Goal: Task Accomplishment & Management: Complete application form

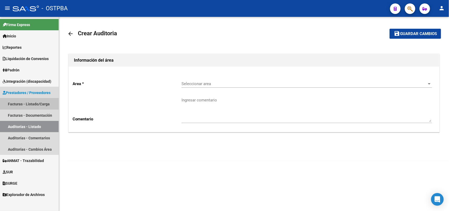
click at [42, 103] on link "Facturas - Listado/Carga" at bounding box center [29, 103] width 59 height 11
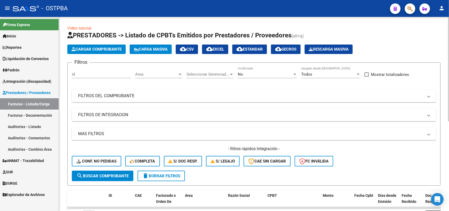
click at [104, 47] on span "Cargar Comprobante" at bounding box center [97, 49] width 50 height 5
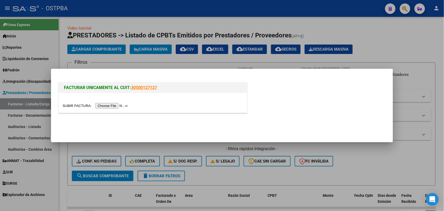
click at [104, 106] on input "file" at bounding box center [96, 106] width 67 height 6
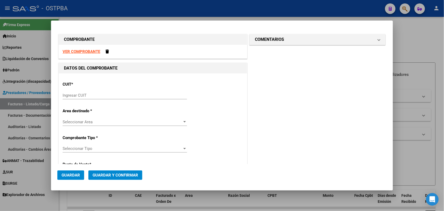
click at [72, 93] on input "Ingresar CUIT" at bounding box center [125, 95] width 124 height 5
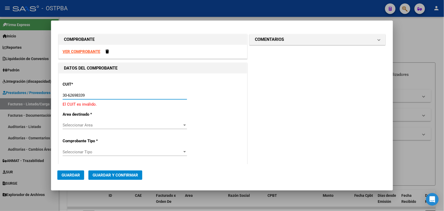
type input "30-62698339-8"
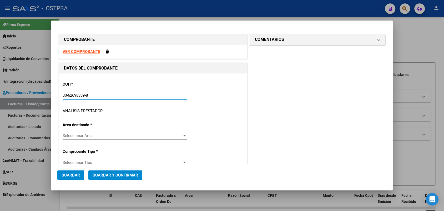
type input "138"
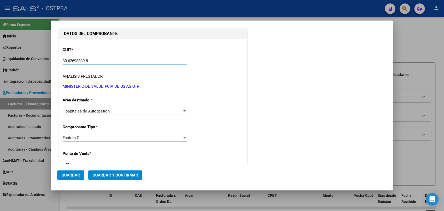
scroll to position [66, 0]
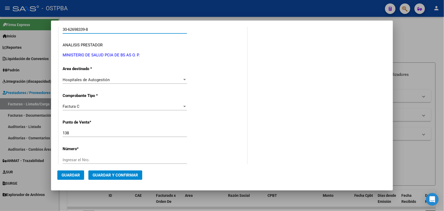
type input "30-62698339-8"
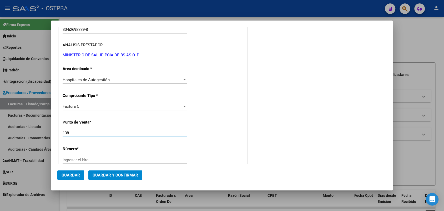
drag, startPoint x: 72, startPoint y: 133, endPoint x: 44, endPoint y: 134, distance: 27.3
click at [44, 134] on div "COMPROBANTE VER COMPROBANTE DATOS DEL COMPROBANTE CUIT * 30-62698339-8 Ingresar…" at bounding box center [222, 105] width 444 height 211
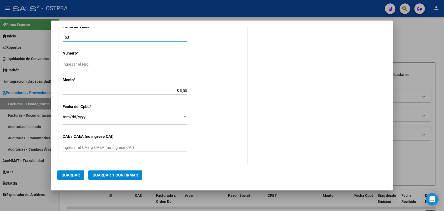
scroll to position [164, 0]
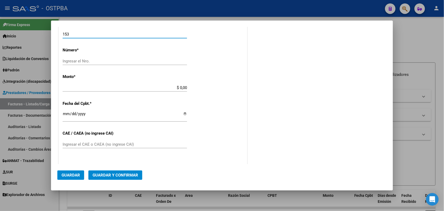
type input "153"
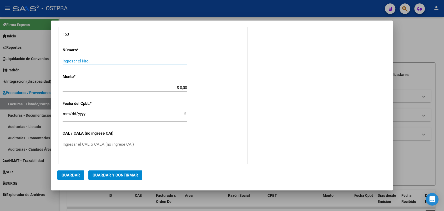
click at [80, 60] on input "Ingresar el Nro." at bounding box center [125, 61] width 124 height 5
type input "3783"
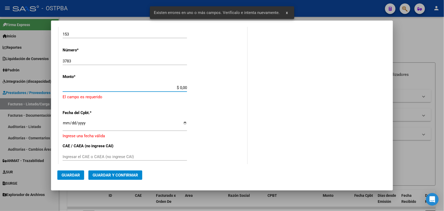
scroll to position [154, 0]
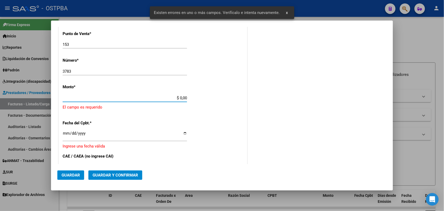
drag, startPoint x: 172, startPoint y: 87, endPoint x: 203, endPoint y: 88, distance: 30.5
click at [203, 88] on div "CUIT * 30-62698339-8 Ingresar CUIT ANALISIS PRESTADOR MINISTERIO DE SALUD PCIA …" at bounding box center [153, 111] width 188 height 385
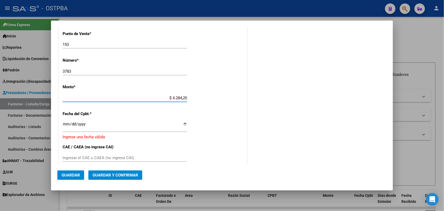
type input "$ 42.842,00"
click at [66, 124] on input "Ingresar la fecha" at bounding box center [125, 126] width 124 height 8
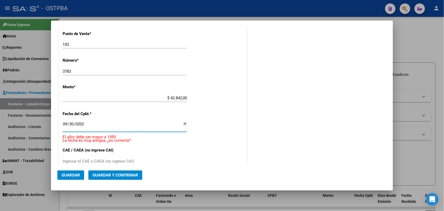
type input "[DATE]"
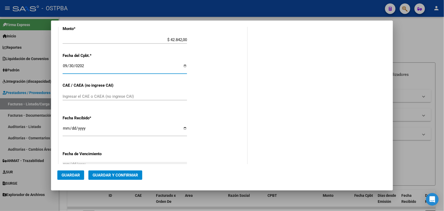
scroll to position [220, 0]
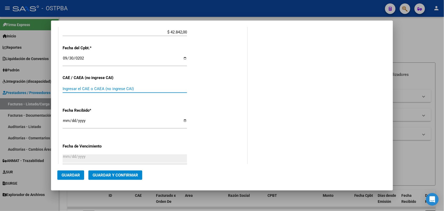
click at [69, 88] on input "Ingresar el CAE o CAEA (no ingrese CAI)" at bounding box center [125, 88] width 124 height 5
type input "75398953056285"
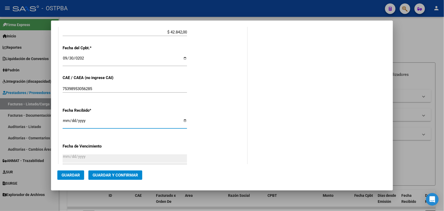
click at [64, 123] on input "[DATE]" at bounding box center [125, 122] width 124 height 8
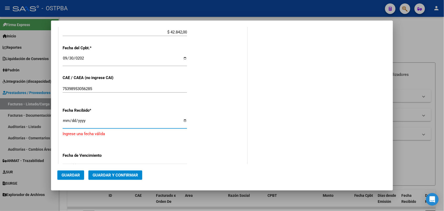
type input "[DATE]"
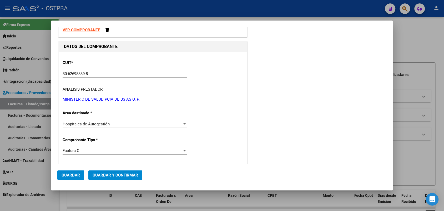
scroll to position [0, 0]
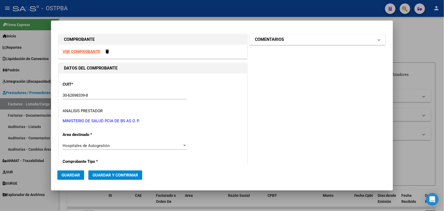
click at [378, 39] on span at bounding box center [379, 39] width 2 height 6
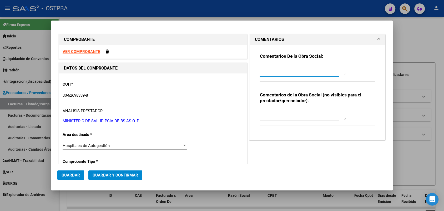
click at [273, 71] on textarea at bounding box center [303, 70] width 87 height 11
type textarea "HR 127095"
click at [73, 175] on span "Guardar" at bounding box center [71, 174] width 18 height 5
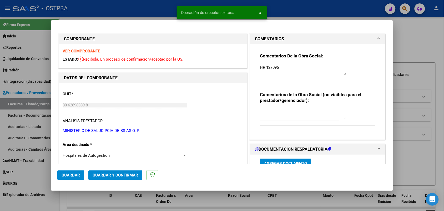
type input "[DATE]"
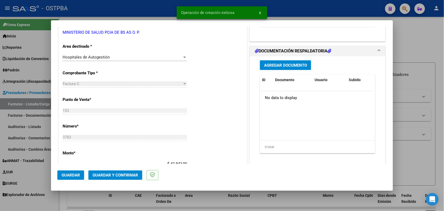
scroll to position [99, 0]
click at [287, 63] on span "Agregar Documento" at bounding box center [285, 64] width 43 height 5
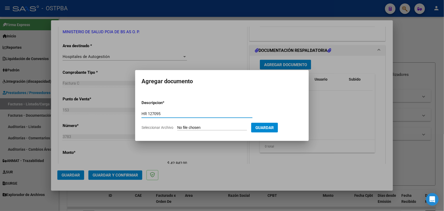
type input "HR 127095"
click at [183, 128] on input "Seleccionar Archivo" at bounding box center [212, 127] width 70 height 5
type input "C:\fakepath\HR 127095.pdf"
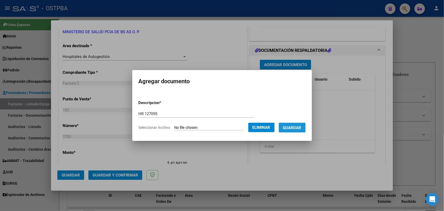
click at [293, 127] on span "Guardar" at bounding box center [292, 127] width 18 height 5
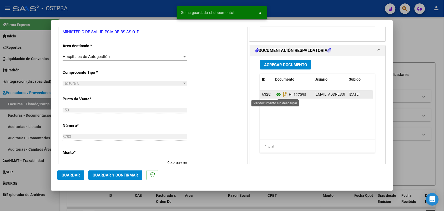
click at [275, 93] on icon at bounding box center [278, 94] width 7 height 6
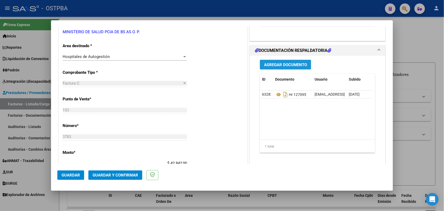
click at [278, 68] on button "Agregar Documento" at bounding box center [285, 65] width 51 height 10
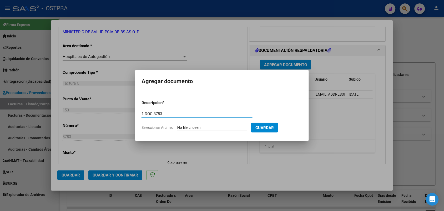
type input "1 DOC 3783"
click at [185, 127] on input "Seleccionar Archivo" at bounding box center [212, 127] width 70 height 5
type input "C:\fakepath\1 DOC 3783.pdf"
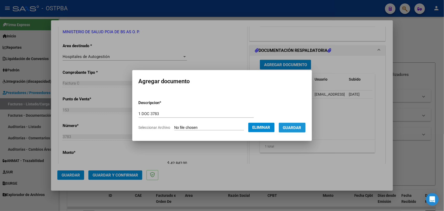
click at [300, 129] on span "Guardar" at bounding box center [292, 127] width 18 height 5
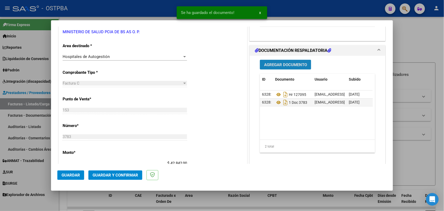
click at [291, 66] on span "Agregar Documento" at bounding box center [285, 64] width 43 height 5
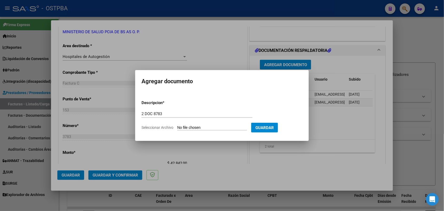
click at [185, 126] on input "Seleccionar Archivo" at bounding box center [212, 127] width 70 height 5
drag, startPoint x: 163, startPoint y: 113, endPoint x: 151, endPoint y: 113, distance: 11.6
click at [151, 113] on input "2 DOC 8783" at bounding box center [196, 113] width 111 height 5
type input "2 DOC 3783"
click at [182, 127] on input "Seleccionar Archivo" at bounding box center [212, 127] width 70 height 5
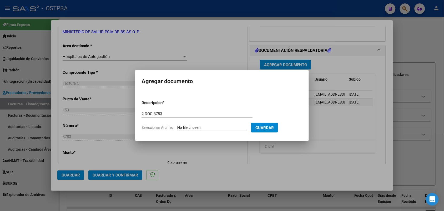
type input "C:\fakepath\2 DOC 3783.pdf"
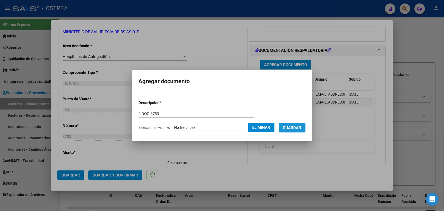
click at [295, 124] on button "Guardar" at bounding box center [292, 127] width 27 height 10
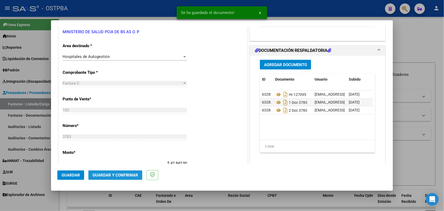
click at [114, 173] on span "Guardar y Confirmar" at bounding box center [115, 174] width 45 height 5
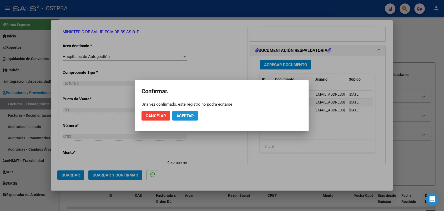
click at [181, 113] on span "Aceptar" at bounding box center [184, 115] width 17 height 5
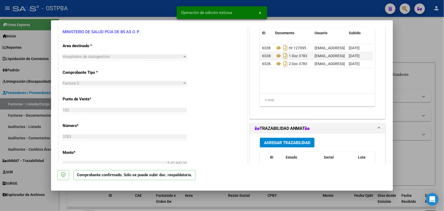
click at [30, 127] on div at bounding box center [222, 105] width 444 height 211
type input "$ 0,00"
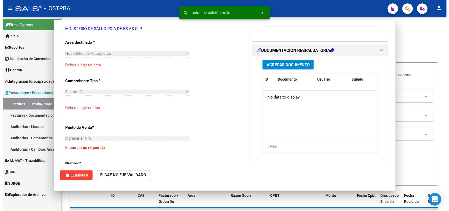
scroll to position [95, 0]
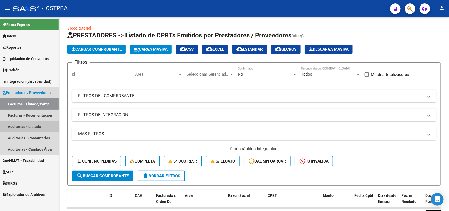
click at [35, 127] on link "Auditorías - Listado" at bounding box center [29, 126] width 59 height 11
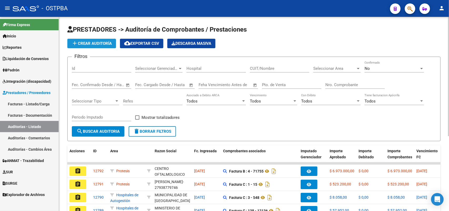
click at [96, 45] on span "add Crear Auditoría" at bounding box center [92, 43] width 40 height 5
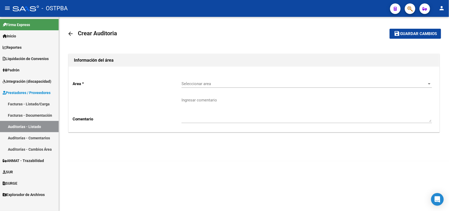
click at [204, 83] on span "Seleccionar area" at bounding box center [304, 83] width 246 height 5
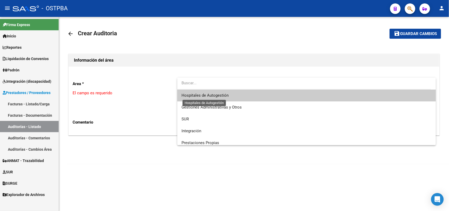
click at [205, 97] on span "Hospitales de Autogestión" at bounding box center [204, 95] width 47 height 5
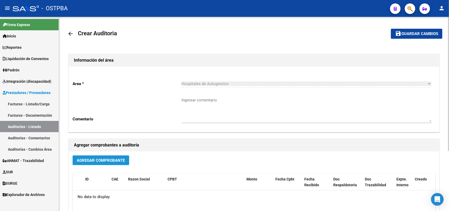
click at [104, 161] on span "Agregar Comprobante" at bounding box center [101, 160] width 48 height 5
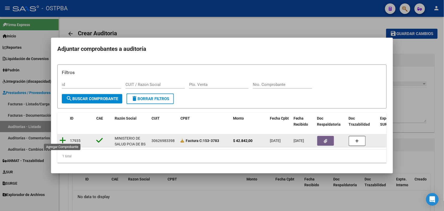
click at [62, 137] on icon at bounding box center [62, 139] width 7 height 7
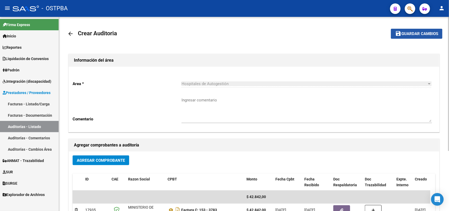
click at [415, 34] on span "Guardar cambios" at bounding box center [419, 34] width 37 height 5
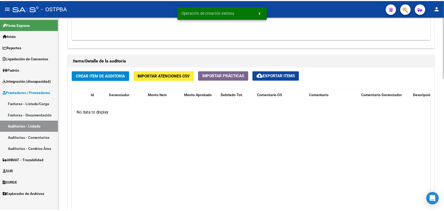
scroll to position [329, 0]
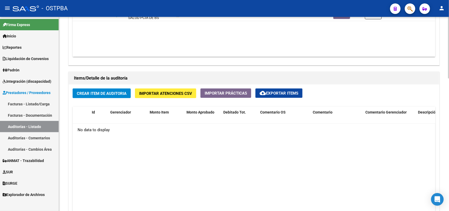
click at [102, 93] on span "Crear Item de Auditoria" at bounding box center [102, 93] width 50 height 5
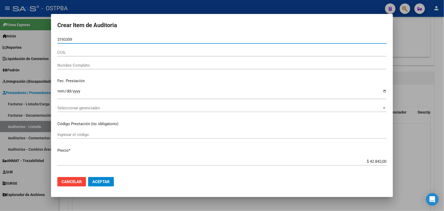
type input "31933595"
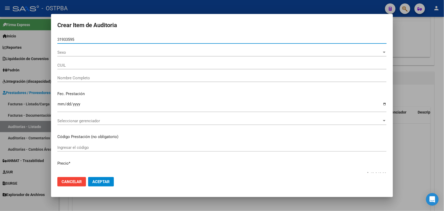
type input "27319335957"
type input "ALTAMIRANO ELISABETH MONICA VI -"
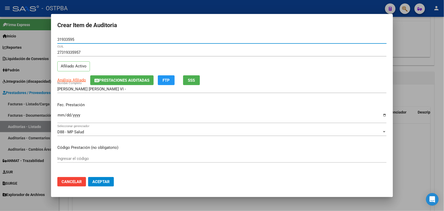
type input "31933595"
click at [62, 120] on input "Ingresar la fecha" at bounding box center [221, 117] width 329 height 8
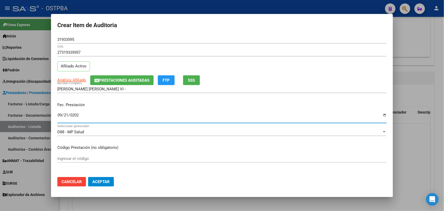
type input "2025-09-21"
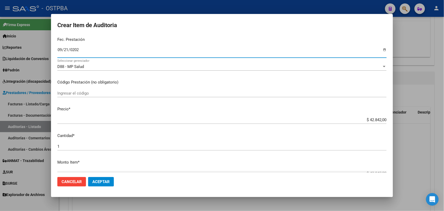
scroll to position [66, 0]
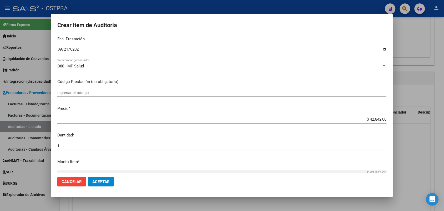
drag, startPoint x: 358, startPoint y: 119, endPoint x: 396, endPoint y: 117, distance: 38.4
click at [396, 117] on div "Crear Item de Auditoria 31933595 Nro Documento 27319335957 CUIL Afiliado Activo…" at bounding box center [222, 105] width 444 height 211
type input "$ 0,01"
type input "$ 0,15"
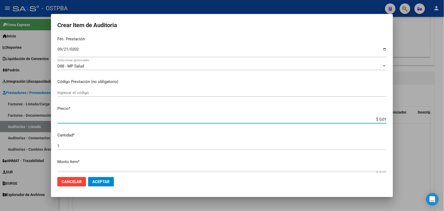
type input "$ 0,15"
type input "$ 1,50"
type input "$ 15,00"
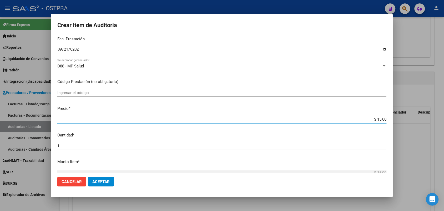
type input "$ 150,00"
type input "$ 1.500,00"
type input "$ 15.000,00"
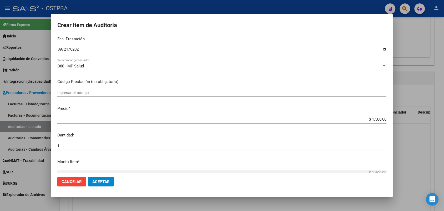
type input "$ 15.000,00"
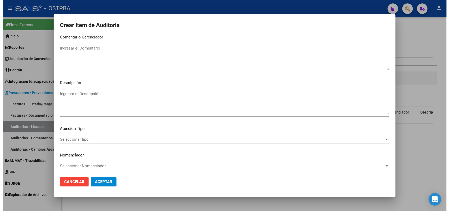
scroll to position [336, 0]
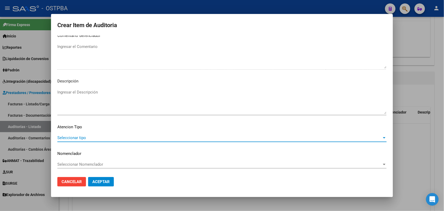
click at [83, 135] on span "Seleccionar tipo" at bounding box center [219, 137] width 324 height 5
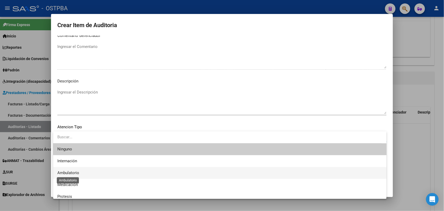
click at [78, 173] on span "Ambulatorio" at bounding box center [68, 172] width 22 height 5
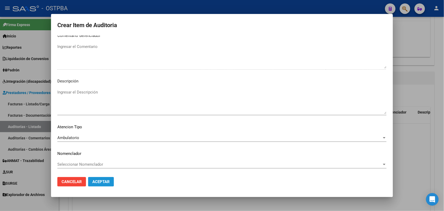
click at [100, 183] on span "Aceptar" at bounding box center [100, 181] width 17 height 5
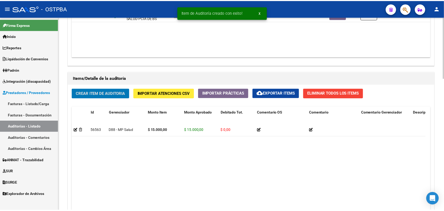
scroll to position [329, 0]
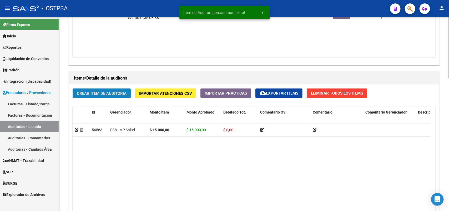
click at [115, 91] on span "Crear Item de Auditoria" at bounding box center [102, 93] width 50 height 5
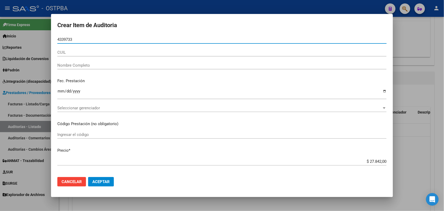
type input "43397332"
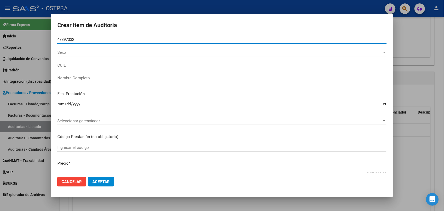
type input "20433973322"
type input "MEULI NAHUEL OSVALDO"
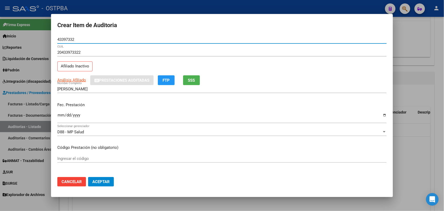
type input "43397332"
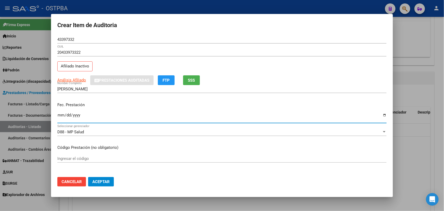
click at [61, 116] on input "Ingresar la fecha" at bounding box center [221, 117] width 329 height 8
type input "2025-09-02"
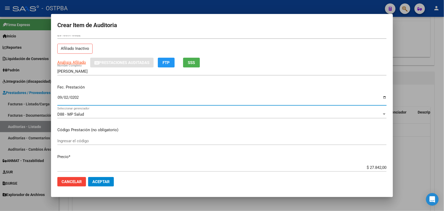
scroll to position [99, 0]
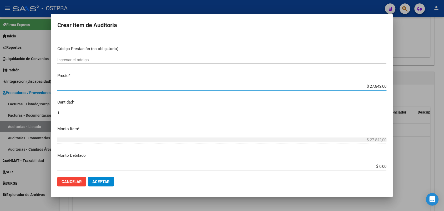
drag, startPoint x: 358, startPoint y: 85, endPoint x: 403, endPoint y: 86, distance: 44.7
click at [403, 86] on div "Crear Item de Auditoria 43397332 Nro Documento 20433973322 CUIL Afiliado Inacti…" at bounding box center [222, 105] width 444 height 211
type input "$ 0,01"
type input "$ 0,15"
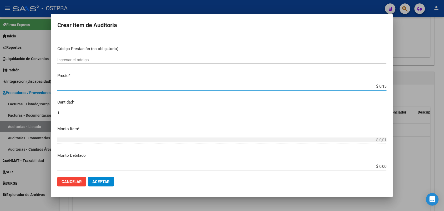
type input "$ 0,15"
type input "$ 1,50"
type input "$ 15,00"
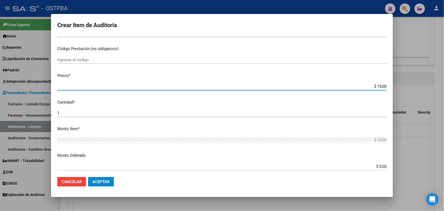
type input "$ 150,00"
type input "$ 1.500,00"
type input "$ 15.000,00"
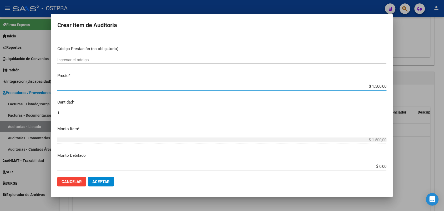
type input "$ 15.000,00"
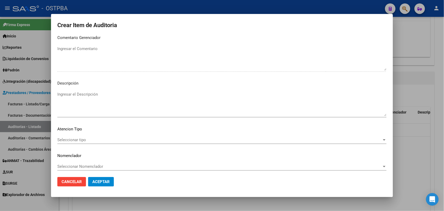
scroll to position [336, 0]
click at [78, 135] on span "Seleccionar tipo" at bounding box center [219, 137] width 324 height 5
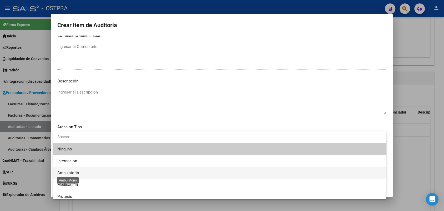
click at [70, 171] on span "Ambulatorio" at bounding box center [68, 172] width 22 height 5
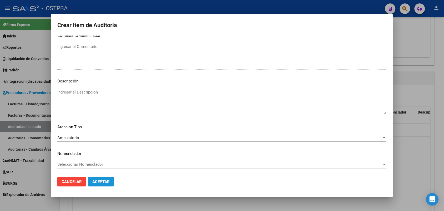
click at [96, 180] on span "Aceptar" at bounding box center [100, 181] width 17 height 5
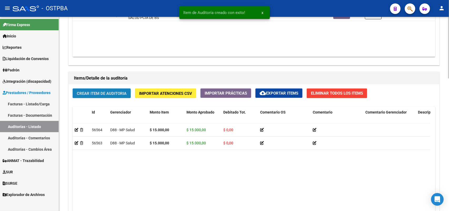
click at [127, 91] on button "Crear Item de Auditoria" at bounding box center [102, 93] width 58 height 10
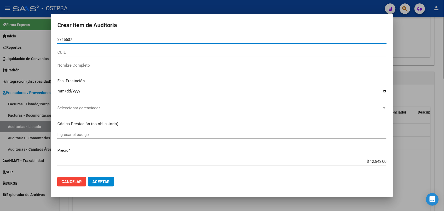
type input "23155079"
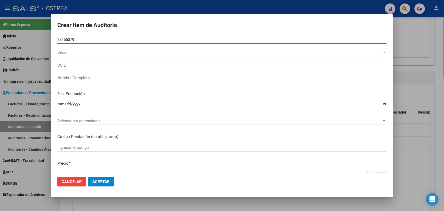
type input "20231550799"
type input "MONZON CARLOS ALBERTO"
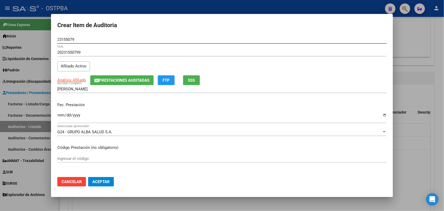
type input "23155079"
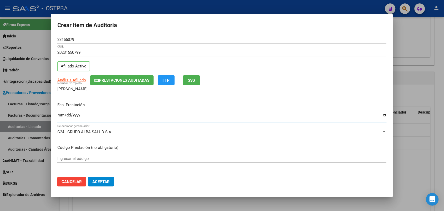
click at [58, 116] on input "Ingresar la fecha" at bounding box center [221, 117] width 329 height 8
type input "2025-06-12"
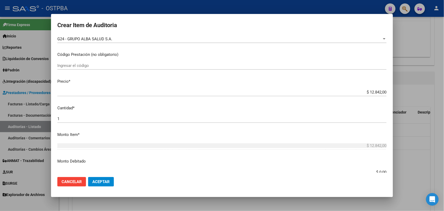
scroll to position [99, 0]
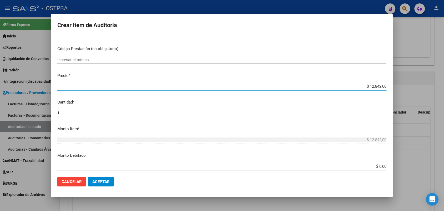
drag, startPoint x: 355, startPoint y: 86, endPoint x: 407, endPoint y: 91, distance: 52.4
click at [407, 91] on div "Crear Item de Auditoria 23155079 Nro Documento 20231550799 CUIL Afiliado Activo…" at bounding box center [222, 105] width 444 height 211
type input "$ 0,07"
type input "$ 0,72"
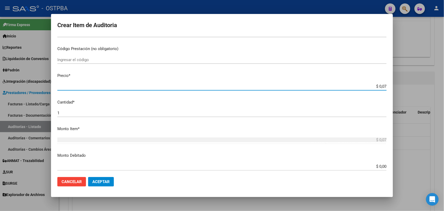
type input "$ 0,72"
type input "$ 7,24"
type input "$ 72,44"
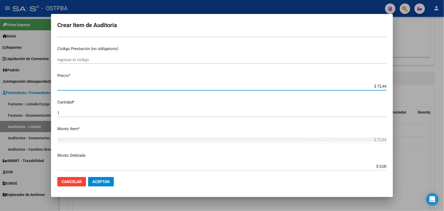
type input "$ 724,40"
type input "$ 7.244,00"
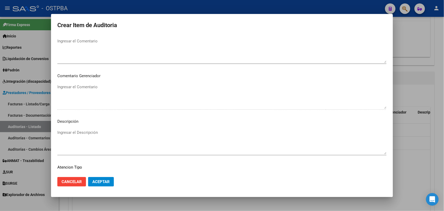
scroll to position [336, 0]
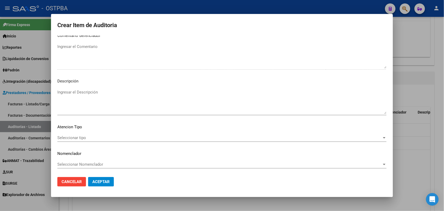
click at [77, 136] on span "Seleccionar tipo" at bounding box center [219, 137] width 324 height 5
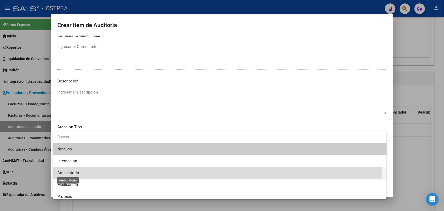
click at [73, 172] on span "Ambulatorio" at bounding box center [68, 172] width 22 height 5
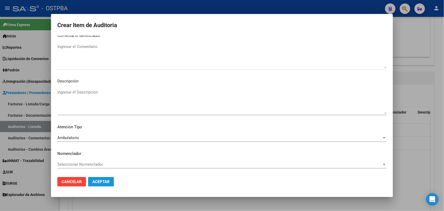
click at [103, 182] on span "Aceptar" at bounding box center [100, 181] width 17 height 5
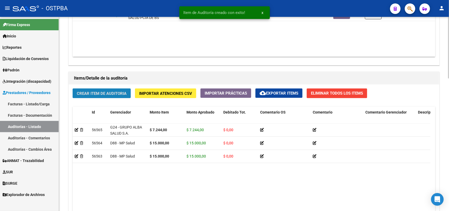
click at [114, 89] on button "Crear Item de Auditoria" at bounding box center [102, 93] width 58 height 10
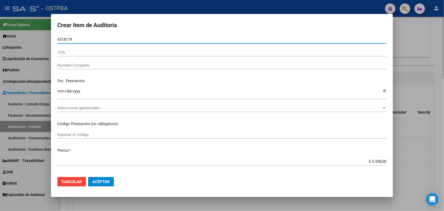
type input "43181799"
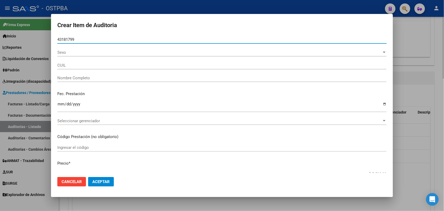
type input "27431817999"
type input "RETAMOSO FLORENCIA EDITH"
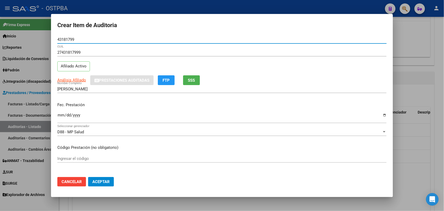
type input "43181799"
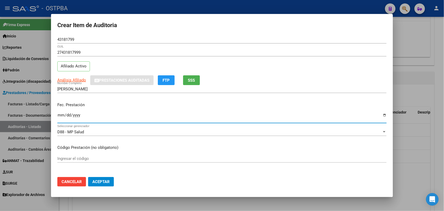
click at [62, 118] on input "Ingresar la fecha" at bounding box center [221, 117] width 329 height 8
type input "2025-05-30"
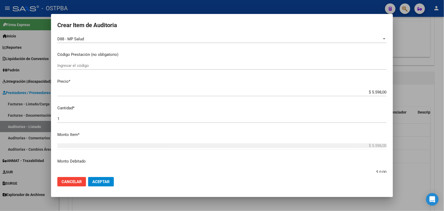
scroll to position [99, 0]
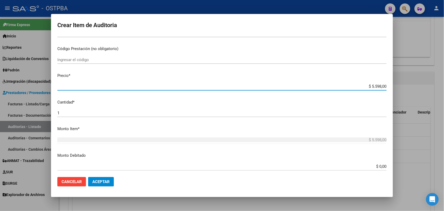
drag, startPoint x: 358, startPoint y: 86, endPoint x: 411, endPoint y: 88, distance: 52.9
click at [411, 88] on div "Crear Item de Auditoria 43181799 Nro Documento 27431817999 CUIL Afiliado Activo…" at bounding box center [222, 105] width 444 height 211
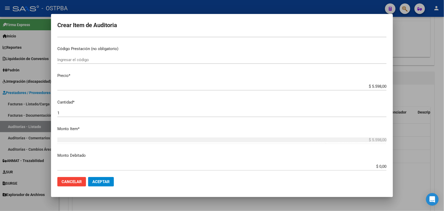
click at [303, 99] on mat-dialog-content "43181799 Nro Documento 27431817999 CUIL Afiliado Activo Análisis Afiliado Prest…" at bounding box center [222, 103] width 342 height 137
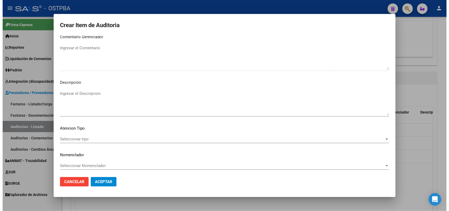
scroll to position [336, 0]
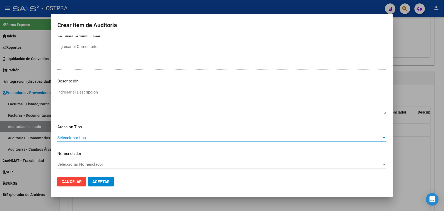
click at [79, 137] on span "Seleccionar tipo" at bounding box center [219, 137] width 324 height 5
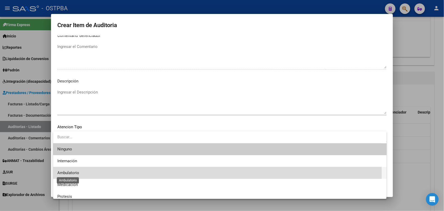
click at [77, 172] on span "Ambulatorio" at bounding box center [68, 172] width 22 height 5
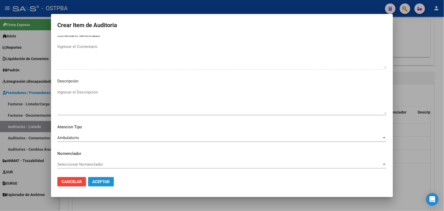
click at [103, 181] on span "Aceptar" at bounding box center [100, 181] width 17 height 5
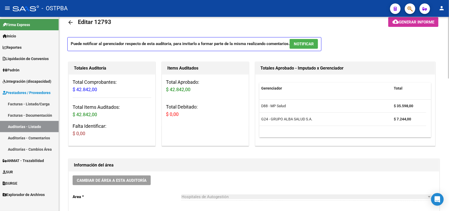
scroll to position [0, 0]
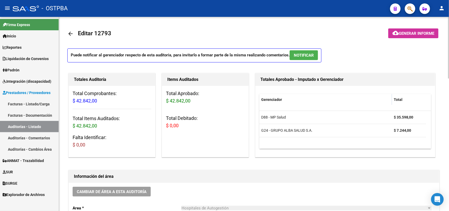
click at [408, 33] on span "Generar informe" at bounding box center [416, 33] width 35 height 5
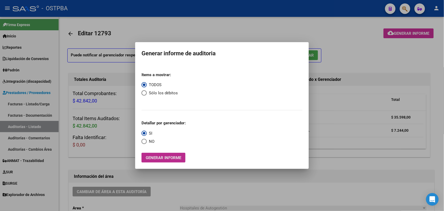
click at [172, 161] on button "Generar informe" at bounding box center [163, 157] width 44 height 10
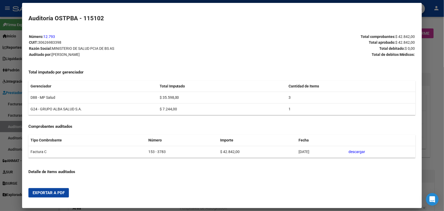
click at [54, 191] on span "Exportar a PDF" at bounding box center [49, 192] width 32 height 5
click at [431, 52] on div at bounding box center [222, 105] width 444 height 211
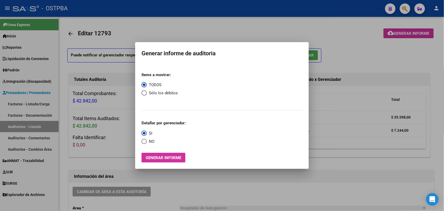
click at [372, 67] on div at bounding box center [222, 105] width 444 height 211
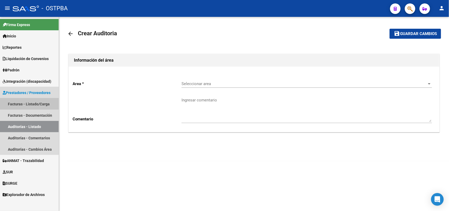
click at [42, 102] on link "Facturas - Listado/Carga" at bounding box center [29, 103] width 59 height 11
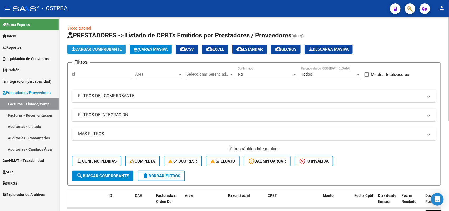
click at [99, 50] on span "Cargar Comprobante" at bounding box center [97, 49] width 50 height 5
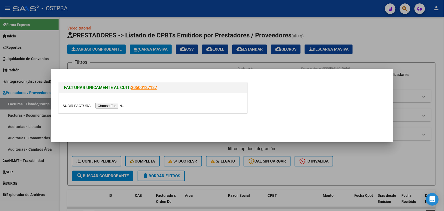
click at [106, 105] on input "file" at bounding box center [96, 106] width 67 height 6
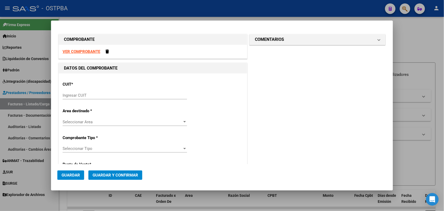
drag, startPoint x: 72, startPoint y: 92, endPoint x: 116, endPoint y: 86, distance: 44.8
click at [72, 92] on div "Ingresar CUIT" at bounding box center [125, 95] width 124 height 8
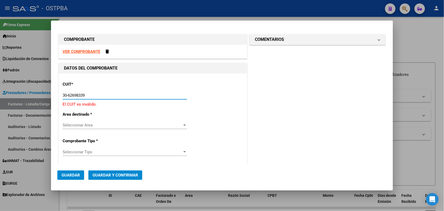
type input "30-62698339-8"
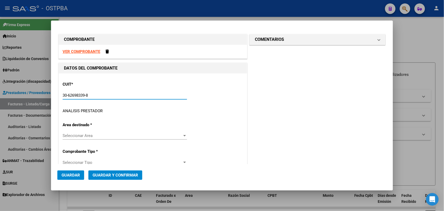
type input "153"
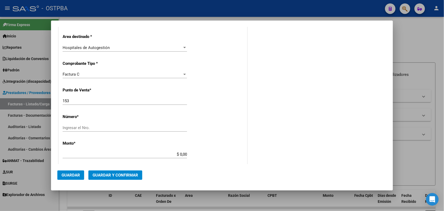
scroll to position [99, 0]
type input "30-62698339-8"
drag, startPoint x: 69, startPoint y: 100, endPoint x: 48, endPoint y: 101, distance: 20.8
click at [48, 101] on div "COMPROBANTE VER COMPROBANTE DATOS DEL COMPROBANTE CUIT * 30-62698339-8 Ingresar…" at bounding box center [222, 105] width 444 height 211
type input "157"
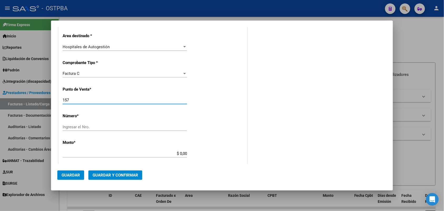
click at [69, 128] on input "Ingresar el Nro." at bounding box center [125, 126] width 124 height 5
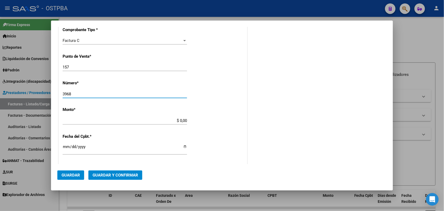
type input "3968"
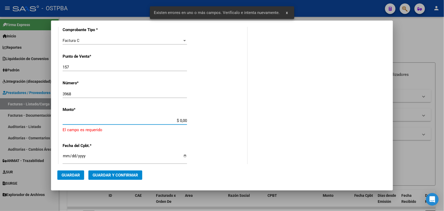
drag, startPoint x: 173, startPoint y: 120, endPoint x: 191, endPoint y: 120, distance: 18.1
click at [191, 120] on div "CUIT * 30-62698339-8 Ingresar CUIT ANALISIS PRESTADOR MINISTERIO DE SALUD PCIA …" at bounding box center [153, 134] width 188 height 385
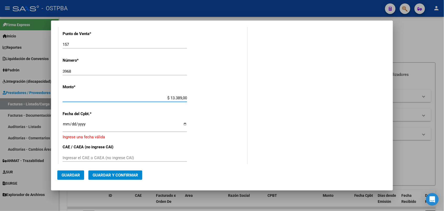
type input "$ 133.890,00"
click at [66, 123] on input "Ingresar la fecha" at bounding box center [125, 126] width 124 height 8
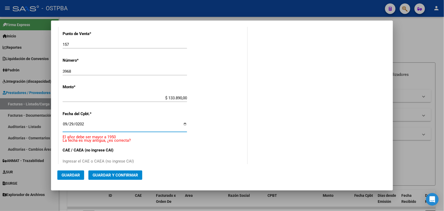
type input "2025-09-29"
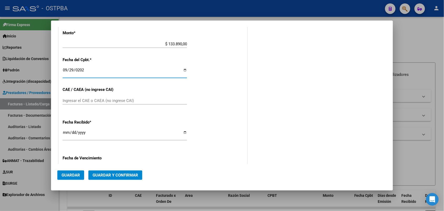
scroll to position [220, 0]
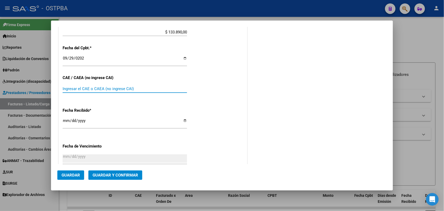
click at [69, 89] on input "Ingresar el CAE o CAEA (no ingrese CAI)" at bounding box center [125, 88] width 124 height 5
type input "75398840133731"
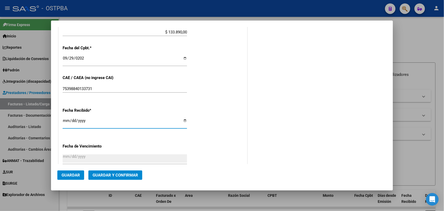
click at [67, 122] on input "[DATE]" at bounding box center [125, 122] width 124 height 8
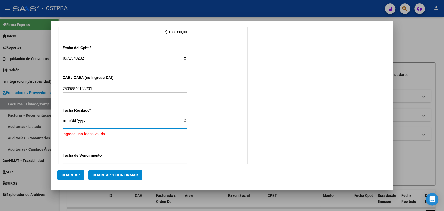
type input "[DATE]"
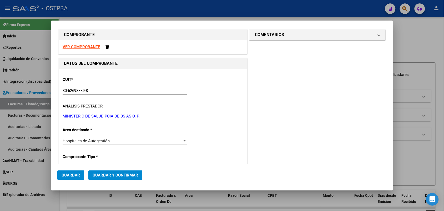
scroll to position [0, 0]
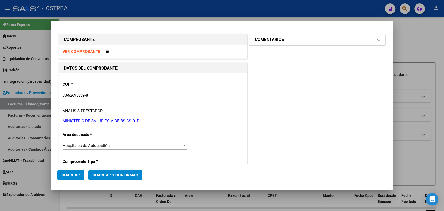
click at [378, 40] on span at bounding box center [379, 39] width 2 height 6
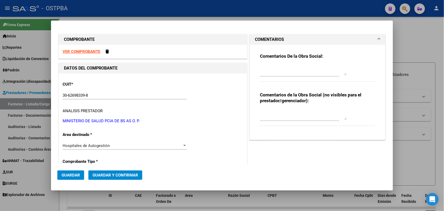
click at [262, 71] on textarea at bounding box center [303, 70] width 87 height 11
type textarea "HR 127096"
click at [73, 175] on span "Guardar" at bounding box center [71, 174] width 18 height 5
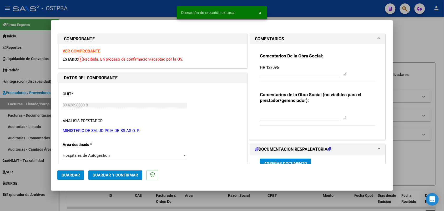
type input "2025-11-28"
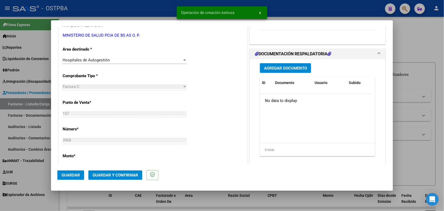
scroll to position [99, 0]
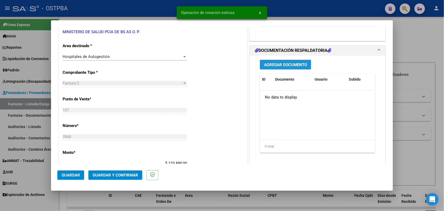
click at [282, 65] on span "Agregar Documento" at bounding box center [285, 64] width 43 height 5
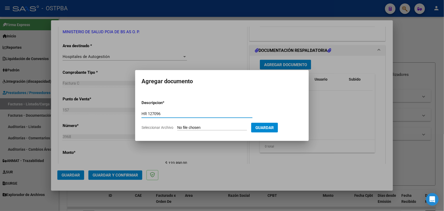
type input "HR 127096"
click at [181, 128] on input "Seleccionar Archivo" at bounding box center [212, 127] width 70 height 5
type input "C:\fakepath\HR 127096.pdf"
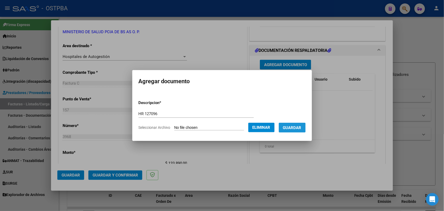
click at [294, 127] on span "Guardar" at bounding box center [292, 127] width 18 height 5
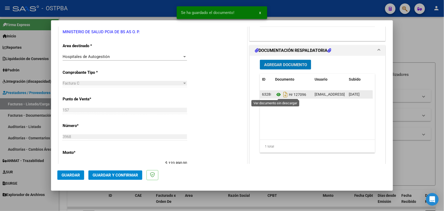
click at [275, 94] on icon at bounding box center [278, 94] width 7 height 6
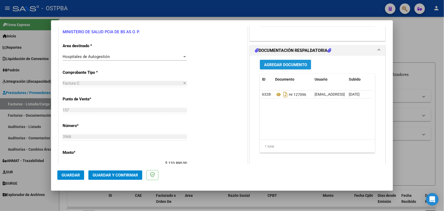
click at [287, 62] on button "Agregar Documento" at bounding box center [285, 65] width 51 height 10
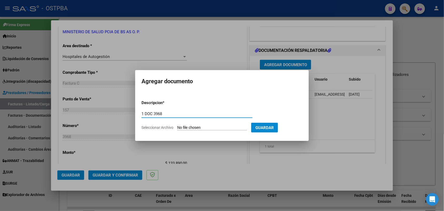
type input "1 DOC 3968"
click at [180, 127] on input "Seleccionar Archivo" at bounding box center [212, 127] width 70 height 5
type input "C:\fakepath\1 DOC 3968.pdf"
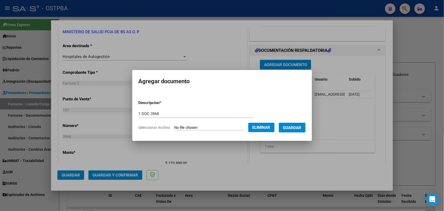
click at [292, 125] on span "Guardar" at bounding box center [292, 127] width 18 height 5
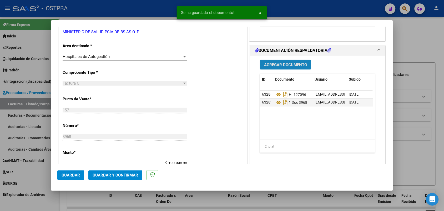
click at [290, 65] on span "Agregar Documento" at bounding box center [285, 64] width 43 height 5
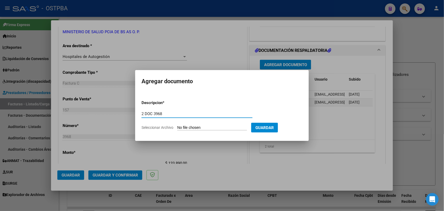
type input "2 DOC 3968"
click at [180, 128] on input "Seleccionar Archivo" at bounding box center [212, 127] width 70 height 5
type input "C:\fakepath\2 DOC 3968.pdf"
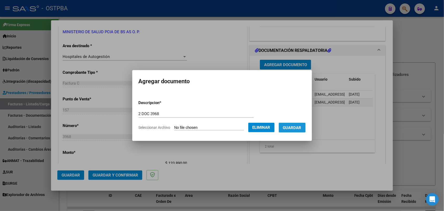
click at [297, 125] on span "Guardar" at bounding box center [292, 127] width 18 height 5
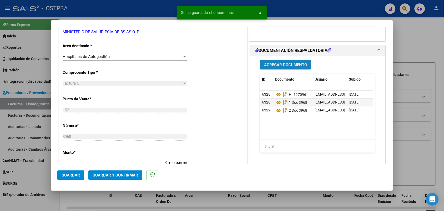
click at [279, 62] on span "Agregar Documento" at bounding box center [285, 64] width 43 height 5
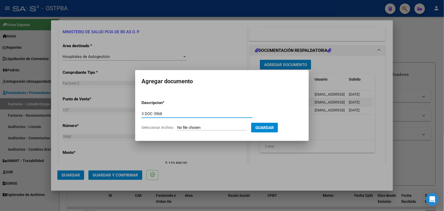
type input "3 DOC 3968"
click at [180, 129] on input "Seleccionar Archivo" at bounding box center [212, 127] width 70 height 5
type input "C:\fakepath\3 DOC 3968.pdf"
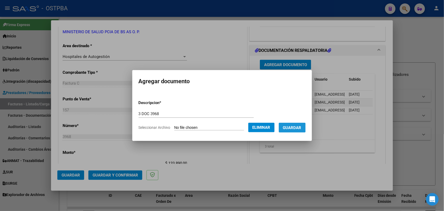
click at [298, 127] on span "Guardar" at bounding box center [292, 127] width 18 height 5
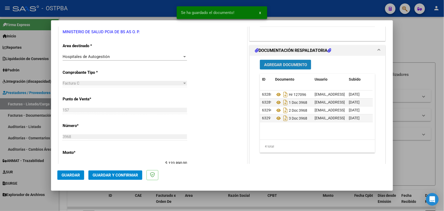
click at [293, 64] on span "Agregar Documento" at bounding box center [285, 64] width 43 height 5
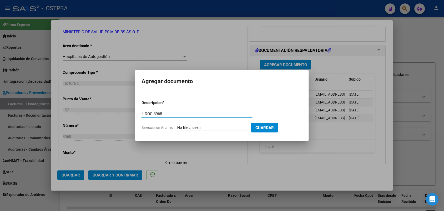
type input "4 DOC 3968"
click at [178, 127] on input "Seleccionar Archivo" at bounding box center [212, 127] width 70 height 5
type input "C:\fakepath\4 DOC 3968.pdf"
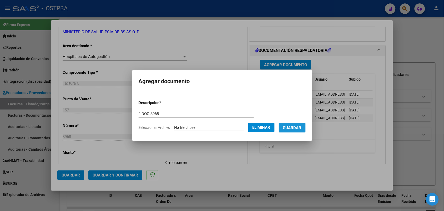
click at [296, 127] on span "Guardar" at bounding box center [292, 127] width 18 height 5
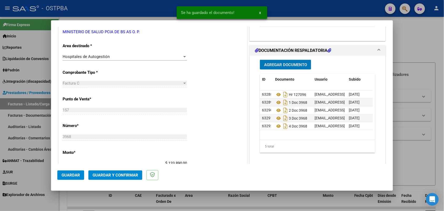
click at [292, 63] on span "Agregar Documento" at bounding box center [285, 64] width 43 height 5
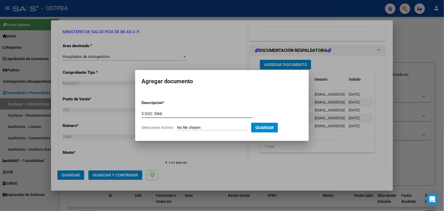
type input "5 DOC 3968"
click at [185, 128] on input "Seleccionar Archivo" at bounding box center [212, 127] width 70 height 5
type input "C:\fakepath\5 DOC 3968.pdf"
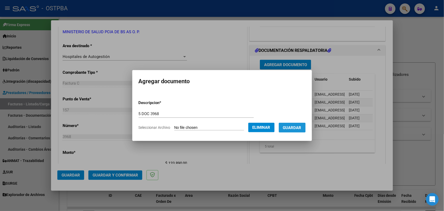
click at [295, 126] on span "Guardar" at bounding box center [292, 127] width 18 height 5
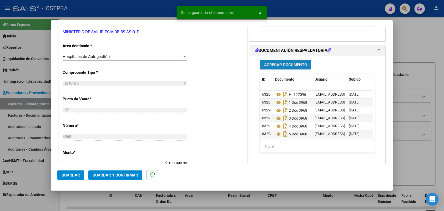
click at [298, 64] on span "Agregar Documento" at bounding box center [285, 64] width 43 height 5
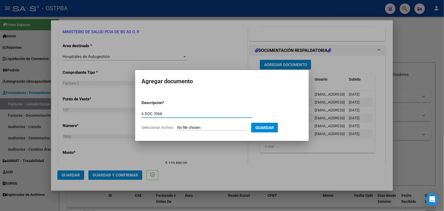
type input "6 DOC 3968"
click at [181, 125] on input "Seleccionar Archivo" at bounding box center [212, 127] width 70 height 5
type input "C:\fakepath\6 DOC 3968.pdf"
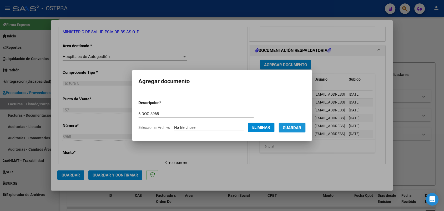
click at [293, 125] on span "Guardar" at bounding box center [292, 127] width 18 height 5
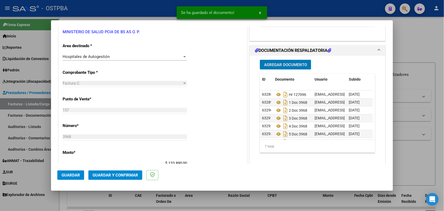
click at [296, 65] on span "Agregar Documento" at bounding box center [285, 64] width 43 height 5
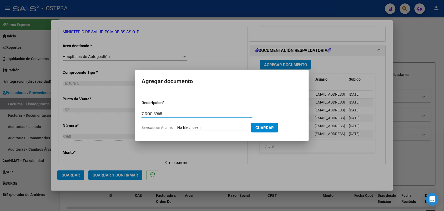
type input "7 DOC 3968"
click at [182, 127] on input "Seleccionar Archivo" at bounding box center [212, 127] width 70 height 5
type input "C:\fakepath\7 DOC 3968.pdf"
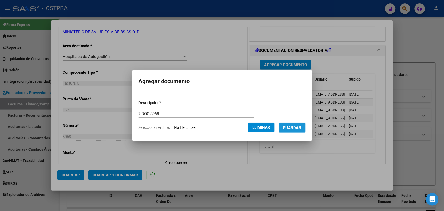
click at [292, 126] on span "Guardar" at bounding box center [292, 127] width 18 height 5
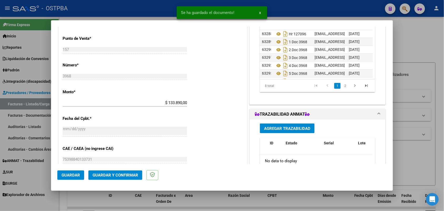
scroll to position [164, 0]
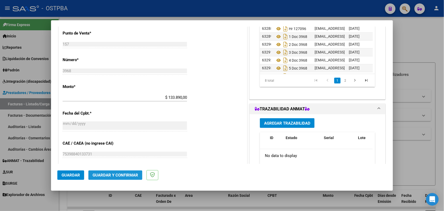
click at [120, 175] on span "Guardar y Confirmar" at bounding box center [115, 174] width 45 height 5
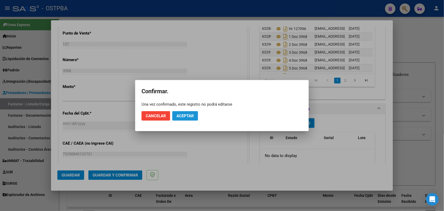
click at [178, 114] on span "Aceptar" at bounding box center [184, 115] width 17 height 5
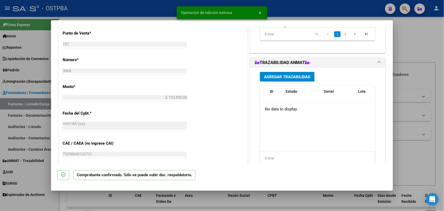
click at [43, 93] on div at bounding box center [222, 105] width 444 height 211
type input "$ 0,00"
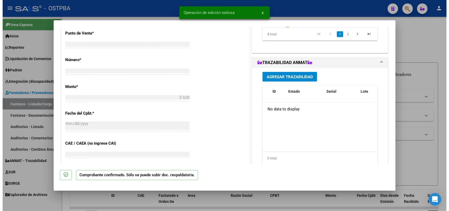
scroll to position [192, 0]
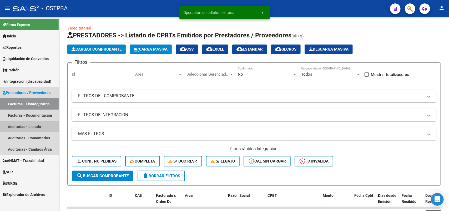
click at [34, 129] on link "Auditorías - Listado" at bounding box center [29, 126] width 59 height 11
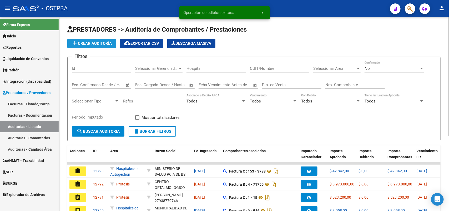
click at [99, 41] on span "add Crear Auditoría" at bounding box center [92, 43] width 40 height 5
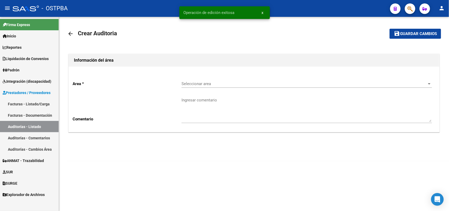
click at [200, 82] on span "Seleccionar area" at bounding box center [304, 83] width 246 height 5
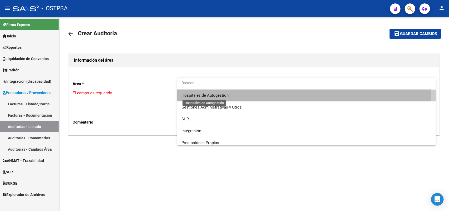
click at [209, 96] on span "Hospitales de Autogestión" at bounding box center [204, 95] width 47 height 5
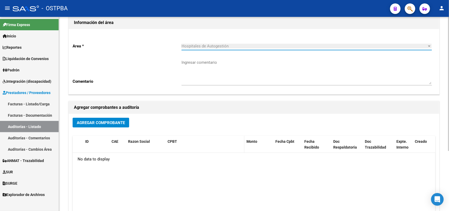
scroll to position [87, 0]
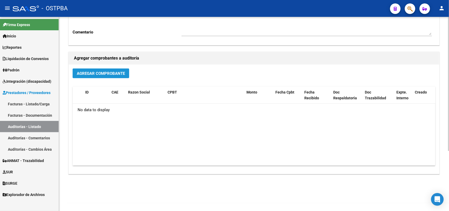
click at [112, 74] on span "Agregar Comprobante" at bounding box center [101, 73] width 48 height 5
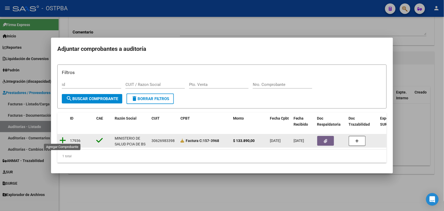
click at [64, 138] on icon at bounding box center [62, 139] width 7 height 7
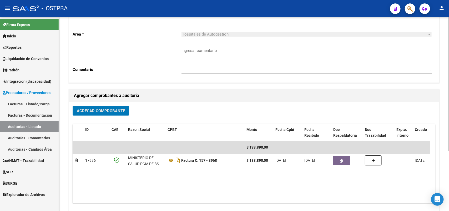
scroll to position [0, 0]
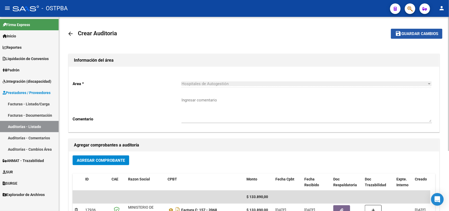
click at [416, 32] on span "Guardar cambios" at bounding box center [419, 34] width 37 height 5
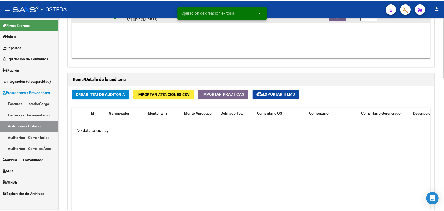
scroll to position [329, 0]
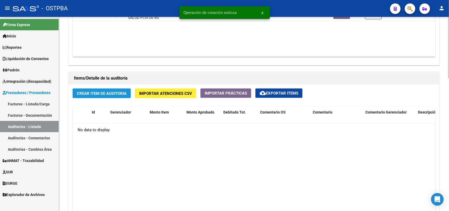
click at [104, 95] on button "Crear Item de Auditoria" at bounding box center [102, 93] width 58 height 10
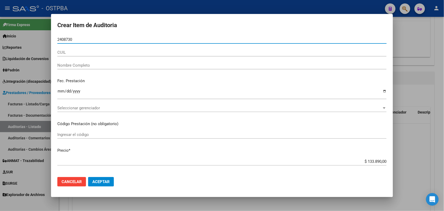
type input "24087309"
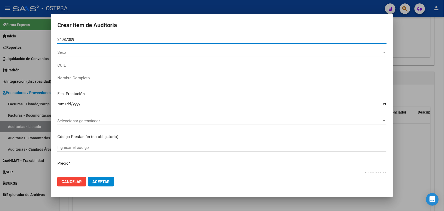
type input "27240873090"
type input "BARRERA GLADYS NOEMI"
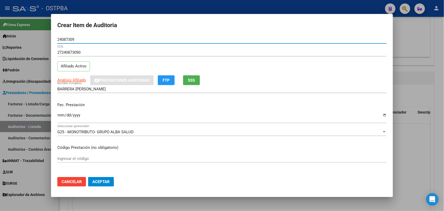
type input "24087309"
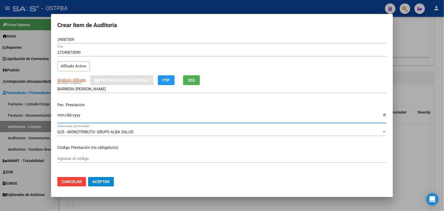
click at [58, 118] on input "Ingresar la fecha" at bounding box center [221, 117] width 329 height 8
type input "2025-06-02"
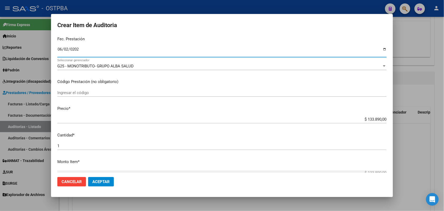
scroll to position [99, 0]
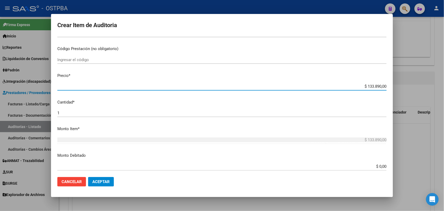
drag, startPoint x: 356, startPoint y: 88, endPoint x: 389, endPoint y: 89, distance: 33.6
click at [389, 89] on mat-dialog-content "24087309 Nro Documento 27240873090 CUIL Afiliado Activo Análisis Afiliado Prest…" at bounding box center [222, 103] width 342 height 137
type input "$ 0,01"
type input "$ 0,11"
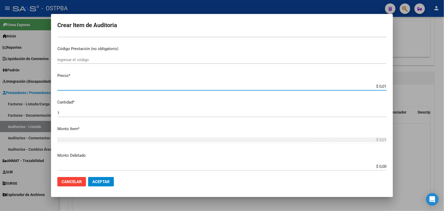
type input "$ 0,11"
type input "$ 1,18"
type input "$ 11,88"
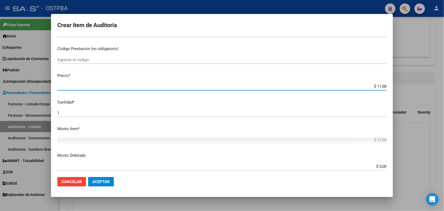
type input "$ 118,89"
type input "$ 1.188,90"
type input "$ 11.889,00"
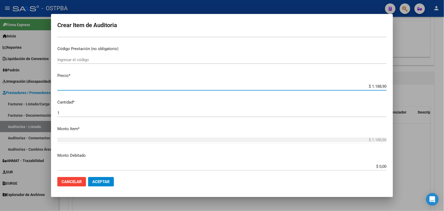
type input "$ 11.889,00"
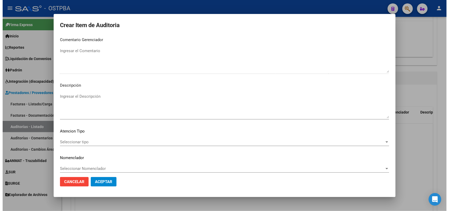
scroll to position [336, 0]
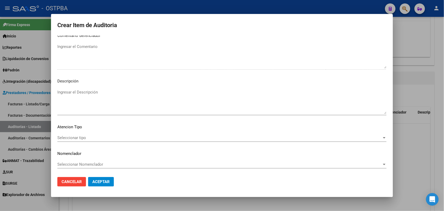
click at [82, 136] on span "Seleccionar tipo" at bounding box center [219, 137] width 324 height 5
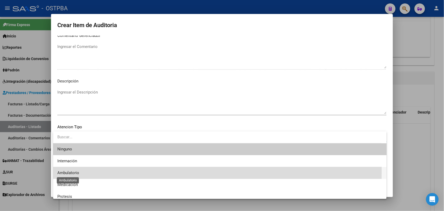
click at [75, 170] on span "Ambulatorio" at bounding box center [68, 172] width 22 height 5
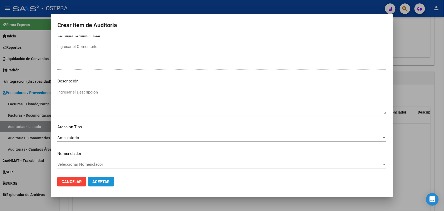
click at [99, 180] on span "Aceptar" at bounding box center [100, 181] width 17 height 5
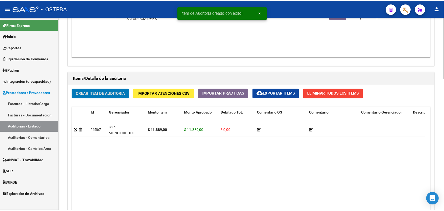
scroll to position [329, 0]
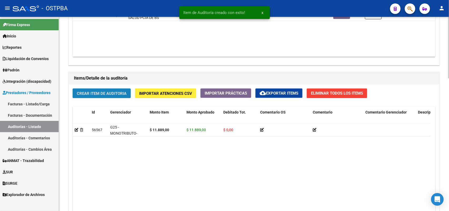
click at [99, 90] on button "Crear Item de Auditoria" at bounding box center [102, 93] width 58 height 10
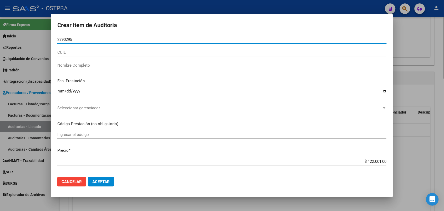
type input "27902958"
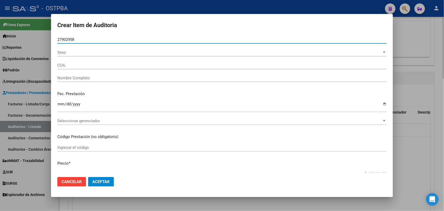
type input "27279029580"
type input "LOPEZ SILVINA ALEJANDRA"
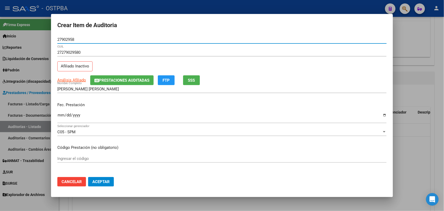
type input "27902958"
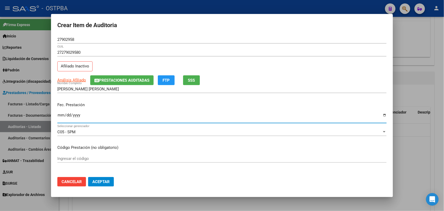
click at [61, 118] on input "Ingresar la fecha" at bounding box center [221, 117] width 329 height 8
type input "2025-06-12"
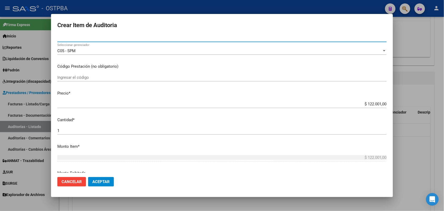
scroll to position [99, 0]
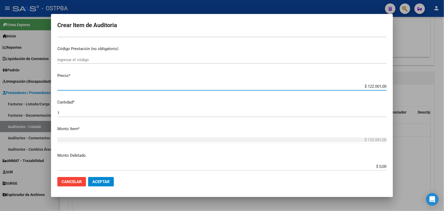
drag, startPoint x: 355, startPoint y: 85, endPoint x: 414, endPoint y: 89, distance: 58.8
click at [414, 89] on div "Crear Item de Auditoria 27902958 Nro Documento 27279029580 CUIL Afiliado Inacti…" at bounding box center [222, 105] width 444 height 211
type input "$ 0,01"
type input "$ 0,11"
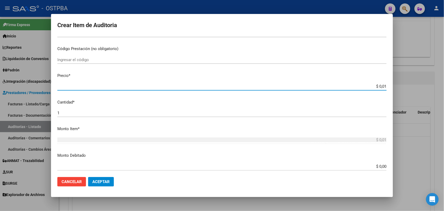
type input "$ 0,11"
type input "$ 1,18"
type input "$ 11,88"
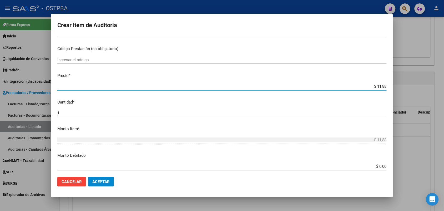
type input "$ 118,89"
type input "$ 1.188,90"
type input "$ 11.889,00"
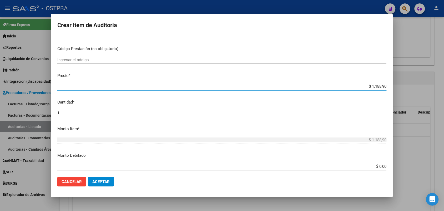
type input "$ 11.889,00"
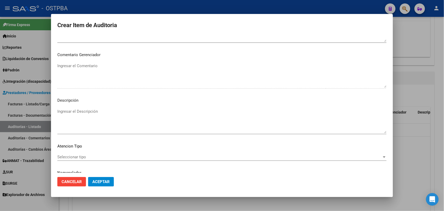
scroll to position [336, 0]
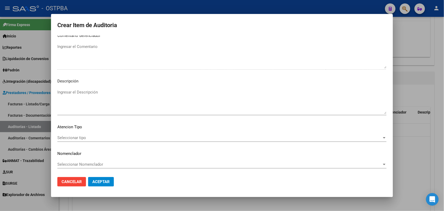
click at [81, 136] on span "Seleccionar tipo" at bounding box center [219, 137] width 324 height 5
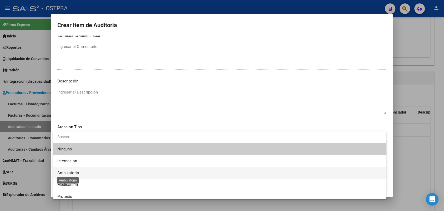
click at [76, 171] on span "Ambulatorio" at bounding box center [68, 172] width 22 height 5
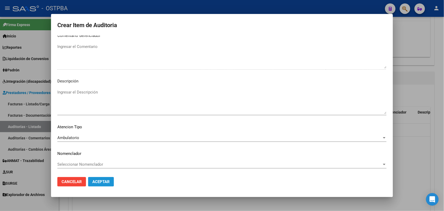
click at [99, 179] on span "Aceptar" at bounding box center [100, 181] width 17 height 5
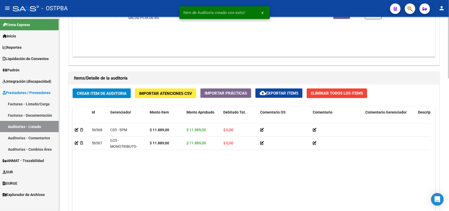
click at [101, 87] on div "Crear Item de Auditoria Importar Atenciones CSV Importar Prácticas cloud_downlo…" at bounding box center [254, 173] width 370 height 178
click at [107, 91] on span "Crear Item de Auditoria" at bounding box center [102, 93] width 50 height 5
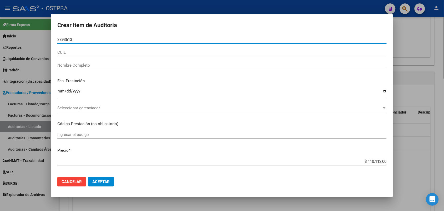
type input "38936137"
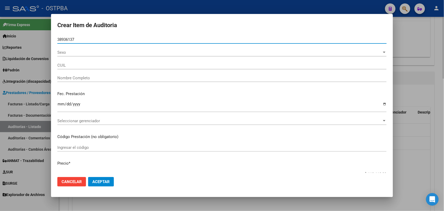
type input "20389361373"
type input "CONEJERO JOSE NICOLAS"
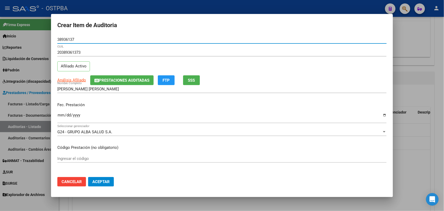
type input "38936137"
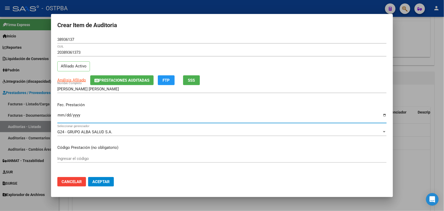
click at [63, 117] on input "Ingresar la fecha" at bounding box center [221, 117] width 329 height 8
type input "2025-06-19"
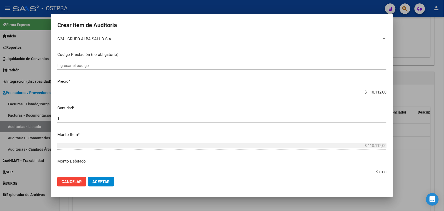
scroll to position [99, 0]
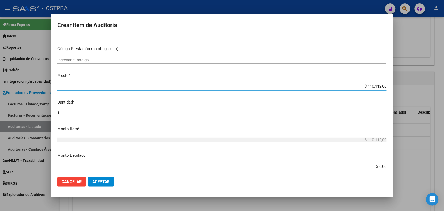
drag, startPoint x: 353, startPoint y: 87, endPoint x: 411, endPoint y: 79, distance: 59.1
click at [411, 79] on div "Crear Item de Auditoria 38936137 Nro Documento 20389361373 CUIL Afiliado Activo…" at bounding box center [222, 105] width 444 height 211
type input "$ 0,01"
type input "$ 0,11"
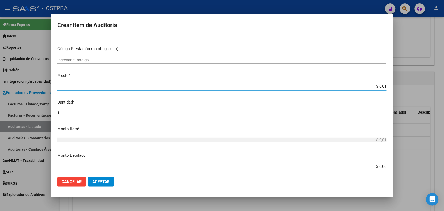
type input "$ 0,11"
type input "$ 1,18"
type input "$ 11,88"
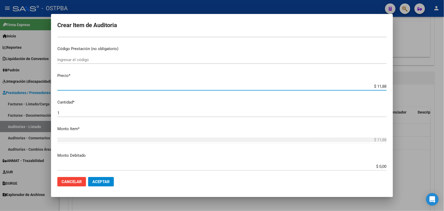
type input "$ 118,89"
type input "$ 1.188,90"
type input "$ 11.889,00"
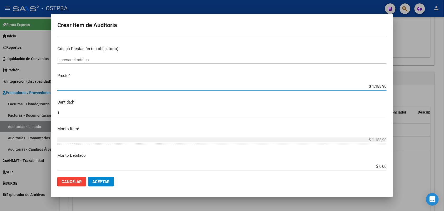
type input "$ 11.889,00"
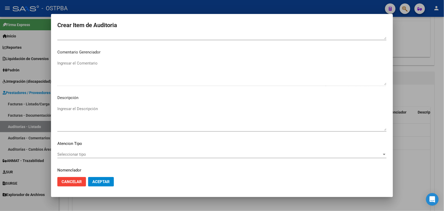
scroll to position [336, 0]
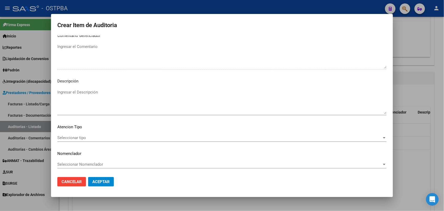
click at [80, 134] on div "Seleccionar tipo Seleccionar tipo" at bounding box center [221, 138] width 329 height 8
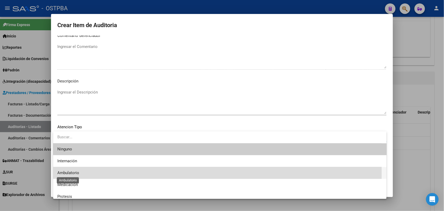
click at [74, 172] on span "Ambulatorio" at bounding box center [68, 172] width 22 height 5
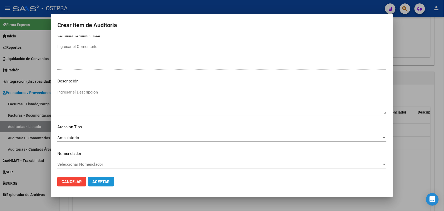
click at [99, 182] on span "Aceptar" at bounding box center [100, 181] width 17 height 5
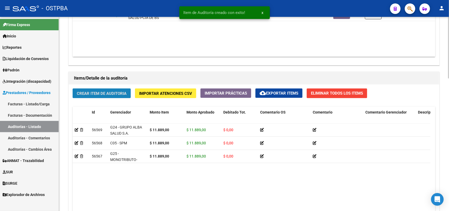
click at [119, 91] on span "Crear Item de Auditoria" at bounding box center [102, 93] width 50 height 5
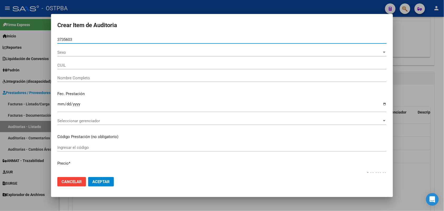
type input "37356035"
type input "27373560354"
type input "ROA MARISOL"
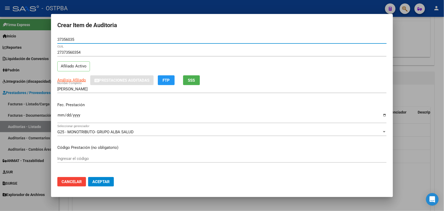
type input "37356035"
click at [59, 119] on input "Ingresar la fecha" at bounding box center [221, 117] width 329 height 8
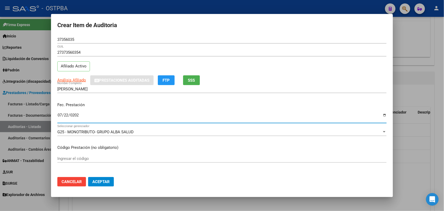
type input "2025-07-22"
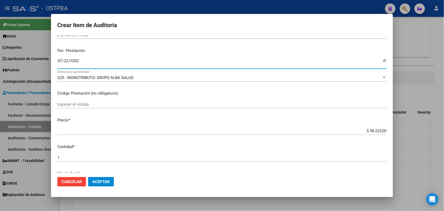
scroll to position [66, 0]
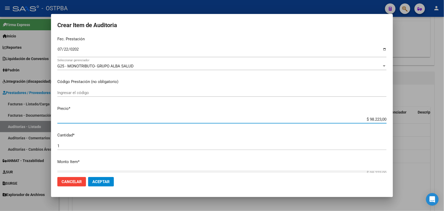
drag, startPoint x: 358, startPoint y: 120, endPoint x: 398, endPoint y: 121, distance: 40.8
click at [398, 121] on div "Crear Item de Auditoria 37356035 Nro Documento 27373560354 CUIL Afiliado Activo…" at bounding box center [222, 105] width 444 height 211
type input "$ 0,01"
type input "$ 0,11"
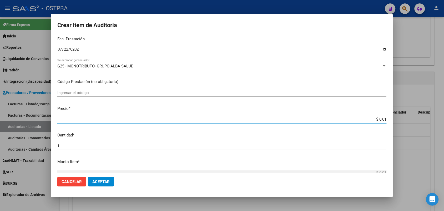
type input "$ 0,11"
type input "$ 1,18"
type input "$ 11,88"
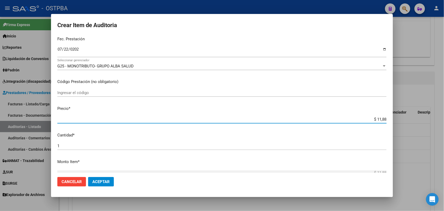
type input "$ 118,89"
type input "$ 1.188,90"
type input "$ 11.889,00"
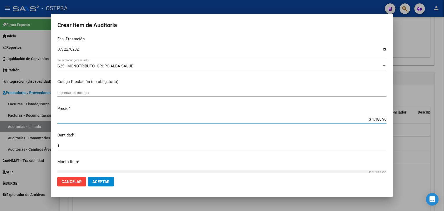
type input "$ 11.889,00"
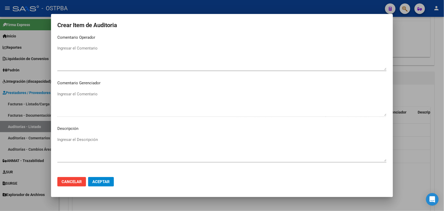
scroll to position [336, 0]
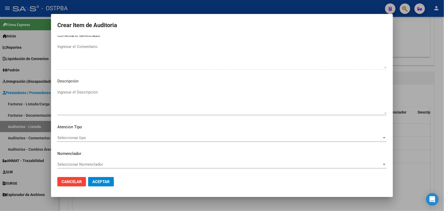
click at [80, 137] on span "Seleccionar tipo" at bounding box center [219, 137] width 324 height 5
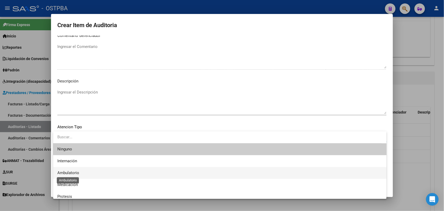
click at [72, 172] on span "Ambulatorio" at bounding box center [68, 172] width 22 height 5
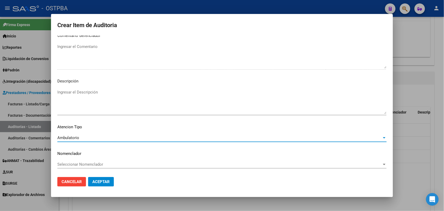
click at [96, 181] on span "Aceptar" at bounding box center [100, 181] width 17 height 5
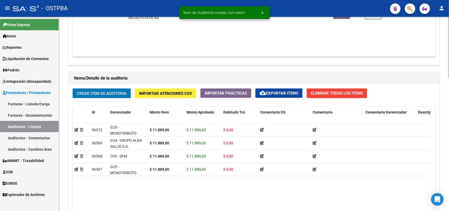
click at [102, 91] on span "Crear Item de Auditoria" at bounding box center [102, 93] width 50 height 5
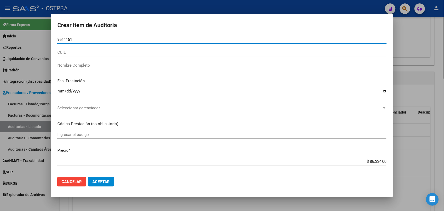
type input "95111513"
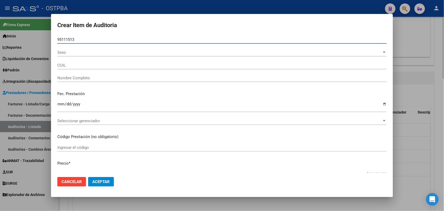
type input "20951115135"
type input "DIAZ RECALDE NERY SALVADOR"
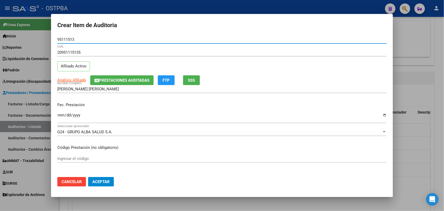
type input "95111513"
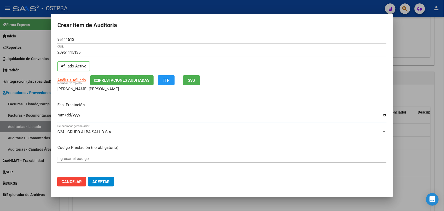
click at [61, 118] on input "Ingresar la fecha" at bounding box center [221, 117] width 329 height 8
type input "2025-08-05"
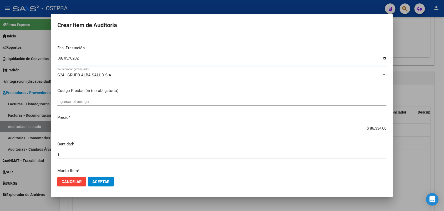
scroll to position [66, 0]
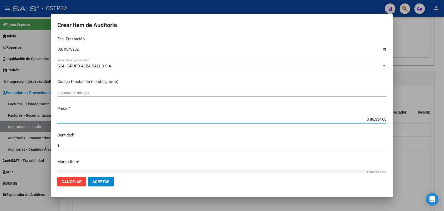
drag, startPoint x: 359, startPoint y: 119, endPoint x: 396, endPoint y: 119, distance: 37.1
click at [396, 119] on div "Crear Item de Auditoria 95111513 Nro Documento 20951115135 CUIL Afiliado Activo…" at bounding box center [222, 105] width 444 height 211
type input "$ 0,01"
type input "$ 0,11"
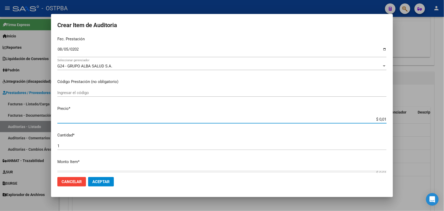
type input "$ 0,11"
type input "$ 1,18"
type input "$ 11,88"
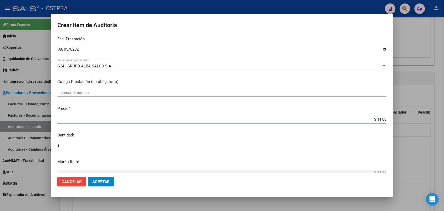
type input "$ 118,89"
type input "$ 1.188,90"
type input "$ 11.889,00"
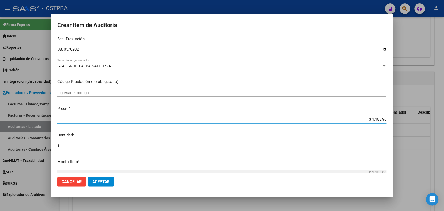
type input "$ 11.889,00"
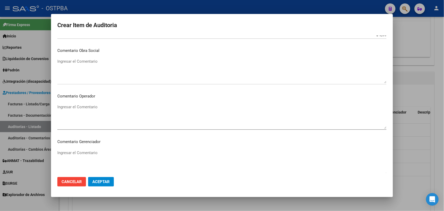
scroll to position [336, 0]
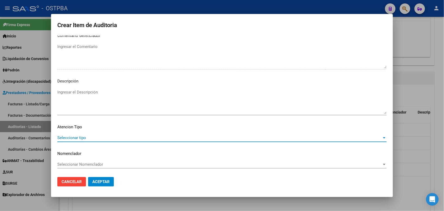
click at [81, 137] on span "Seleccionar tipo" at bounding box center [219, 137] width 324 height 5
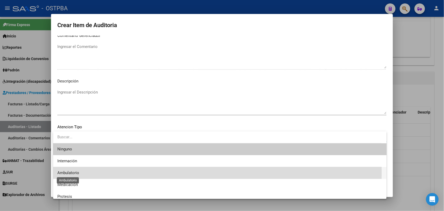
click at [74, 172] on span "Ambulatorio" at bounding box center [68, 172] width 22 height 5
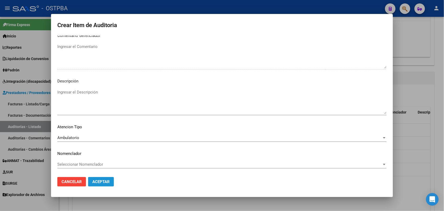
click at [105, 181] on span "Aceptar" at bounding box center [100, 181] width 17 height 5
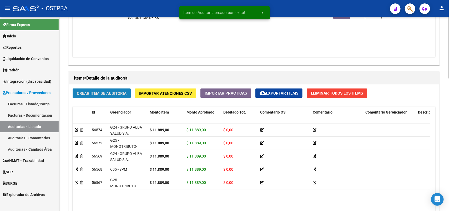
click at [122, 93] on span "Crear Item de Auditoria" at bounding box center [102, 93] width 50 height 5
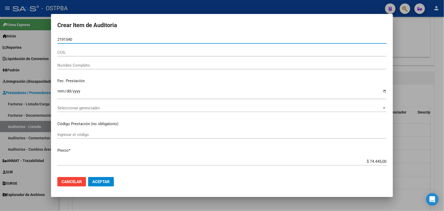
type input "21915409"
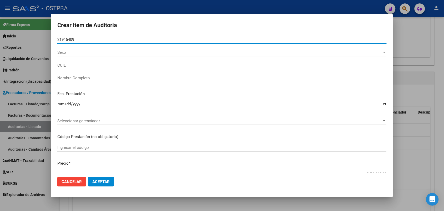
type input "27219154092"
type input "RIOS PATRICIA SUSANA"
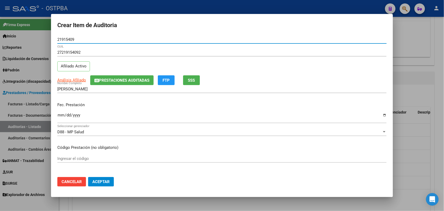
type input "21915409"
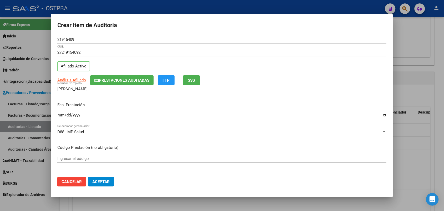
click at [59, 113] on div "Ingresar la fecha" at bounding box center [221, 116] width 329 height 11
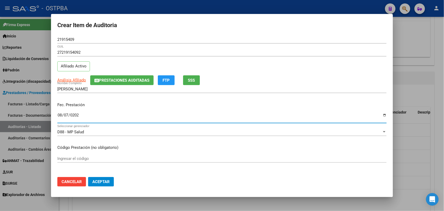
type input "2025-08-07"
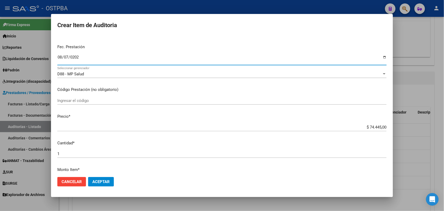
scroll to position [66, 0]
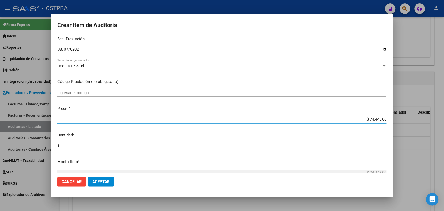
drag, startPoint x: 355, startPoint y: 120, endPoint x: 396, endPoint y: 118, distance: 41.6
click at [396, 118] on div "Crear Item de Auditoria 21915409 Nro Documento 27219154092 CUIL Afiliado Activo…" at bounding box center [222, 105] width 444 height 211
type input "$ 0,01"
type input "$ 0,11"
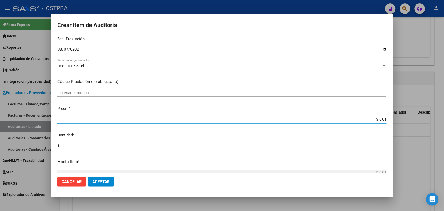
type input "$ 0,11"
type input "$ 1,18"
type input "$ 11,88"
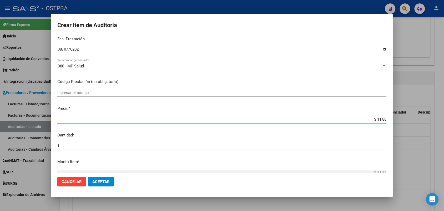
type input "$ 118,89"
type input "$ 1.188,90"
type input "$ 11.889,00"
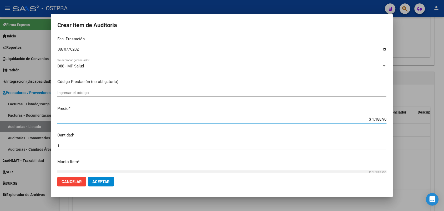
type input "$ 11.889,00"
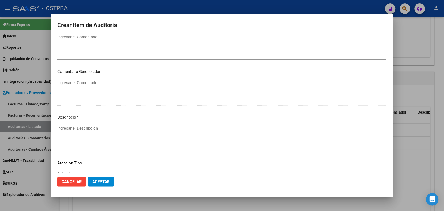
scroll to position [336, 0]
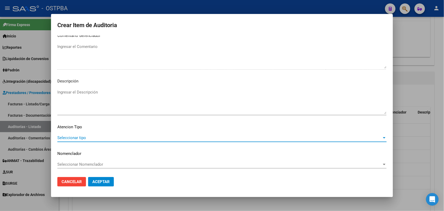
click at [77, 136] on span "Seleccionar tipo" at bounding box center [219, 137] width 324 height 5
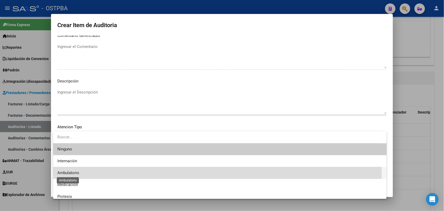
click at [72, 174] on span "Ambulatorio" at bounding box center [68, 172] width 22 height 5
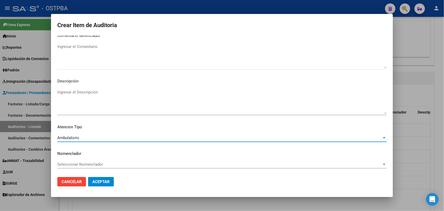
click at [101, 181] on span "Aceptar" at bounding box center [100, 181] width 17 height 5
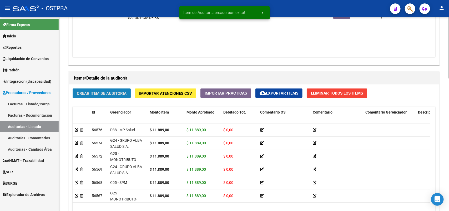
click at [115, 92] on span "Crear Item de Auditoria" at bounding box center [102, 93] width 50 height 5
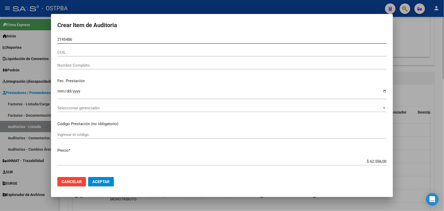
type input "21454863"
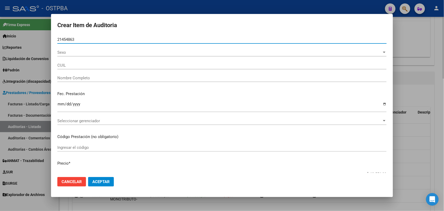
type input "27214548637"
type input "MONZON CLAUDIA BEATRIZ"
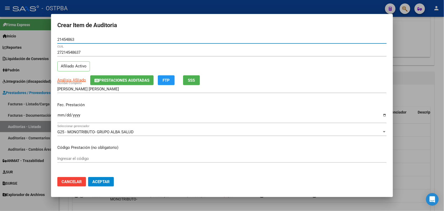
type input "21454863"
click at [60, 114] on input "Ingresar la fecha" at bounding box center [221, 117] width 329 height 8
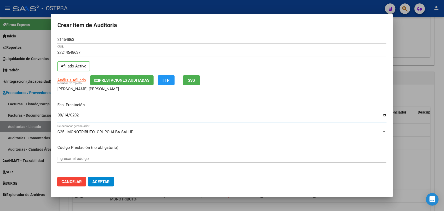
type input "2025-08-14"
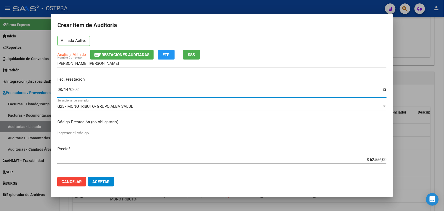
scroll to position [66, 0]
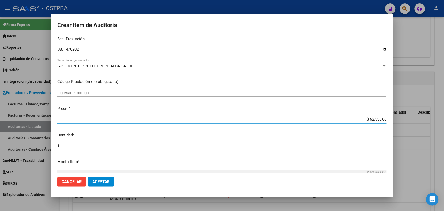
drag, startPoint x: 358, startPoint y: 119, endPoint x: 392, endPoint y: 119, distance: 33.9
click at [392, 119] on mat-dialog-content "21454863 Nro Documento 27214548637 CUIL Afiliado Activo Análisis Afiliado Prest…" at bounding box center [222, 103] width 342 height 137
type input "$ 0,01"
type input "$ 0,11"
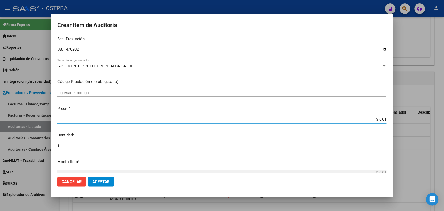
type input "$ 0,11"
type input "$ 1,18"
type input "$ 11,88"
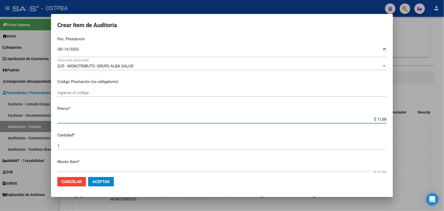
type input "$ 118,89"
type input "$ 1.188,90"
type input "$ 11.889,00"
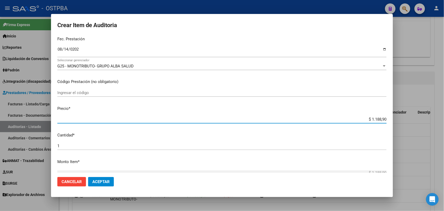
type input "$ 11.889,00"
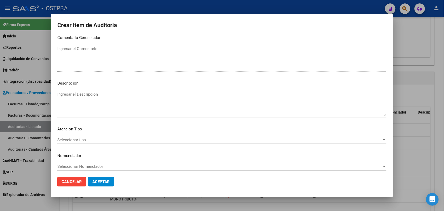
scroll to position [336, 0]
click at [79, 135] on span "Seleccionar tipo" at bounding box center [219, 137] width 324 height 5
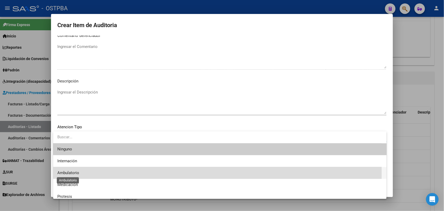
click at [75, 173] on span "Ambulatorio" at bounding box center [68, 172] width 22 height 5
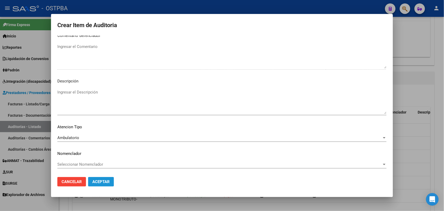
click at [98, 178] on button "Aceptar" at bounding box center [101, 181] width 26 height 9
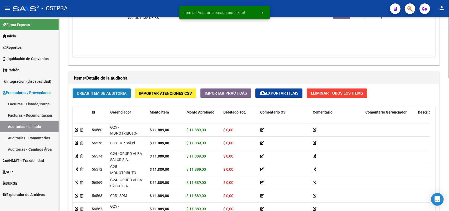
click at [116, 93] on span "Crear Item de Auditoria" at bounding box center [102, 93] width 50 height 5
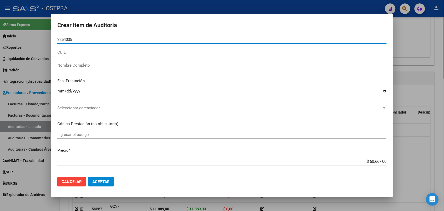
type input "22540352"
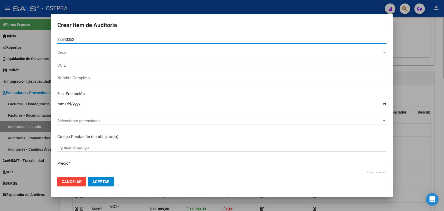
type input "20225403520"
type input "MONTIEL SERGIO DANIEL"
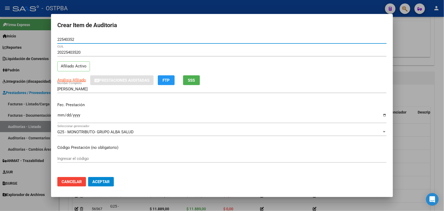
type input "22540352"
click at [58, 117] on input "Ingresar la fecha" at bounding box center [221, 117] width 329 height 8
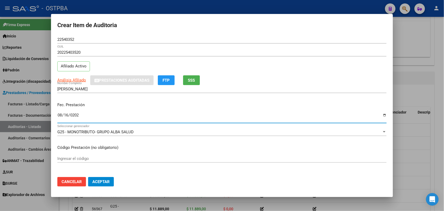
type input "2025-08-16"
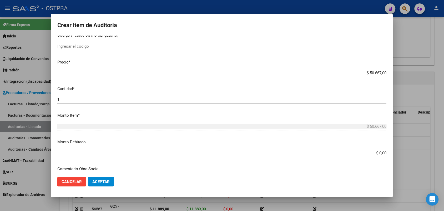
scroll to position [131, 0]
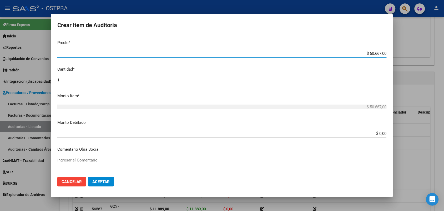
drag, startPoint x: 358, startPoint y: 53, endPoint x: 405, endPoint y: 54, distance: 46.8
click at [405, 54] on div "Crear Item de Auditoria 22540352 Nro Documento 20225403520 CUIL Afiliado Activo…" at bounding box center [222, 105] width 444 height 211
type input "$ 0,01"
type input "$ 0,11"
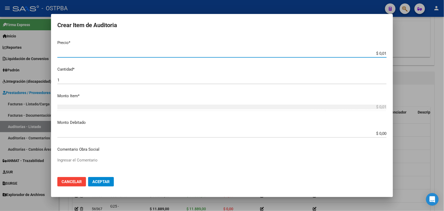
type input "$ 0,11"
type input "$ 1,18"
type input "$ 11,88"
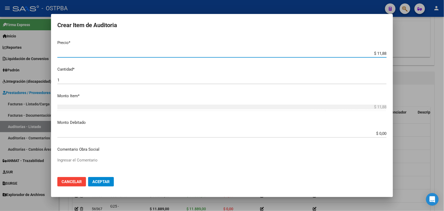
type input "$ 118,89"
type input "$ 1.188,90"
type input "$ 11.889,00"
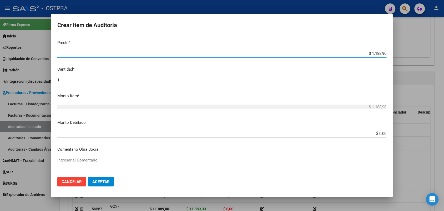
type input "$ 11.889,00"
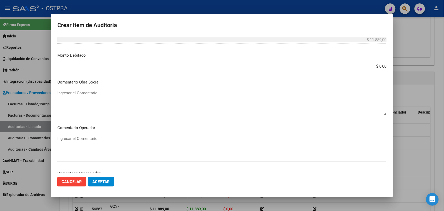
scroll to position [336, 0]
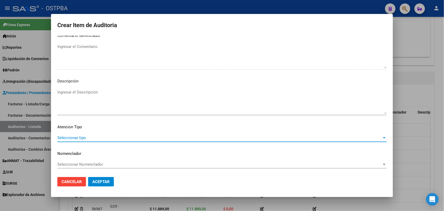
click at [74, 137] on span "Seleccionar tipo" at bounding box center [219, 137] width 324 height 5
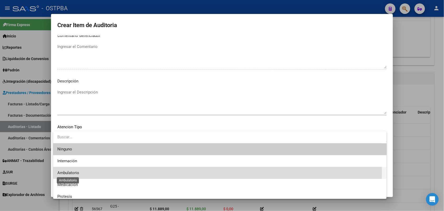
click at [69, 172] on span "Ambulatorio" at bounding box center [68, 172] width 22 height 5
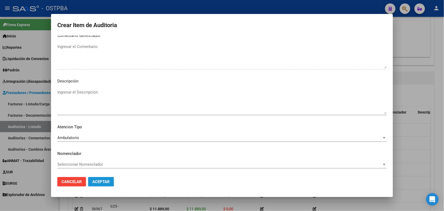
click at [100, 181] on span "Aceptar" at bounding box center [100, 181] width 17 height 5
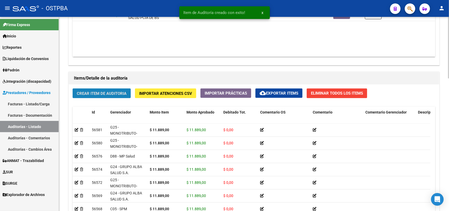
click at [125, 95] on span "Crear Item de Auditoria" at bounding box center [102, 93] width 50 height 5
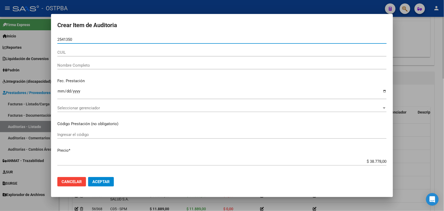
type input "25413500"
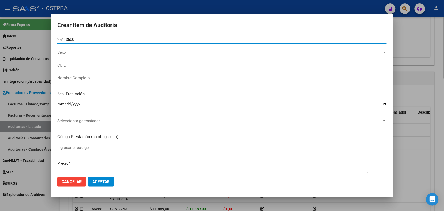
type input "20254135004"
type input "SPINDOLA EDUARDO ANDRES"
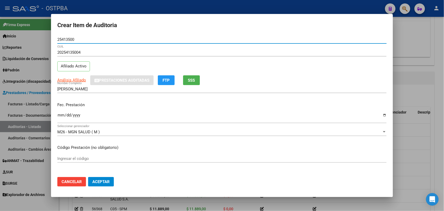
type input "25413500"
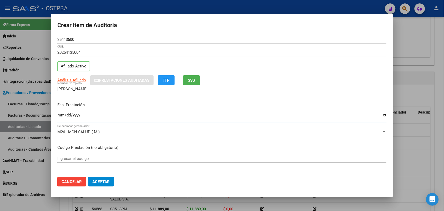
click at [62, 114] on input "Ingresar la fecha" at bounding box center [221, 117] width 329 height 8
type input "2025-09-04"
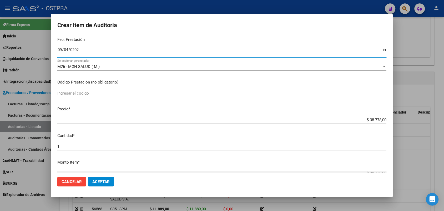
scroll to position [66, 0]
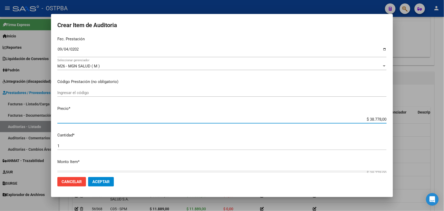
drag, startPoint x: 358, startPoint y: 120, endPoint x: 396, endPoint y: 118, distance: 38.7
click at [396, 118] on div "Crear Item de Auditoria 25413500 Nro Documento 20254135004 CUIL Afiliado Activo…" at bounding box center [222, 105] width 444 height 211
type input "$ 0,01"
type input "$ 0,15"
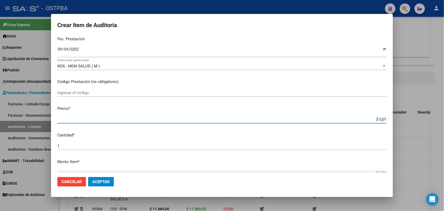
type input "$ 0,15"
type input "$ 1,50"
type input "$ 15,00"
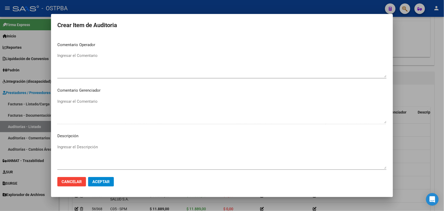
scroll to position [336, 0]
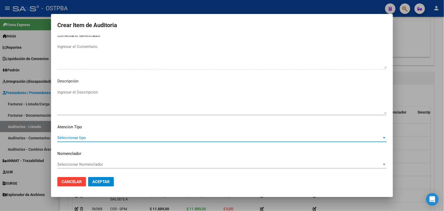
click at [79, 136] on span "Seleccionar tipo" at bounding box center [219, 137] width 324 height 5
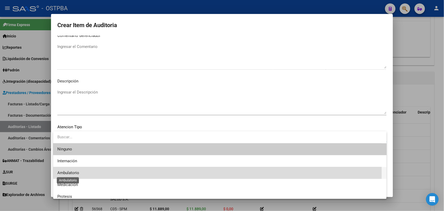
click at [74, 173] on span "Ambulatorio" at bounding box center [68, 172] width 22 height 5
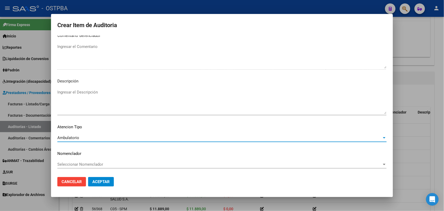
click at [102, 181] on span "Aceptar" at bounding box center [100, 181] width 17 height 5
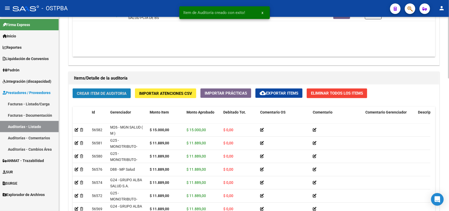
click at [116, 93] on span "Crear Item de Auditoria" at bounding box center [102, 93] width 50 height 5
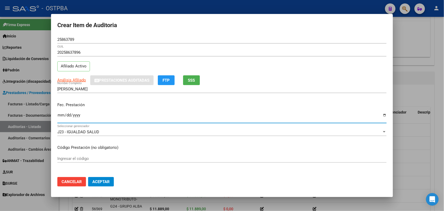
click at [60, 118] on input "Ingresar la fecha" at bounding box center [221, 117] width 329 height 8
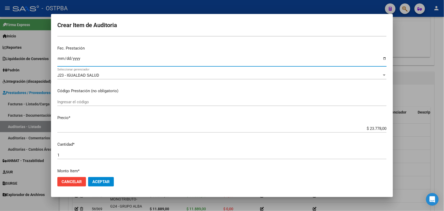
scroll to position [99, 0]
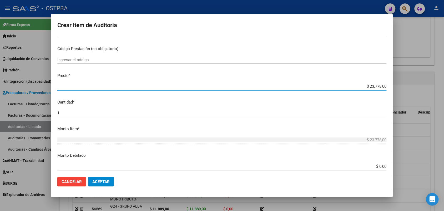
drag, startPoint x: 358, startPoint y: 86, endPoint x: 396, endPoint y: 85, distance: 37.9
click at [396, 85] on div "Crear Item de Auditoria 25863789 Nro Documento 20258637896 CUIL Afiliado Activo…" at bounding box center [222, 105] width 444 height 211
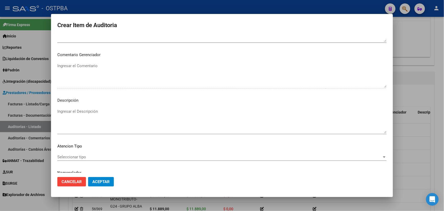
scroll to position [336, 0]
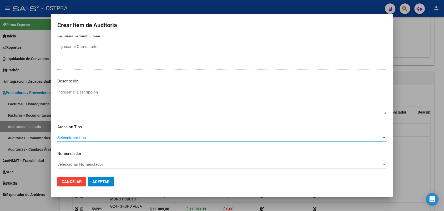
click at [70, 136] on span "Seleccionar tipo" at bounding box center [219, 137] width 324 height 5
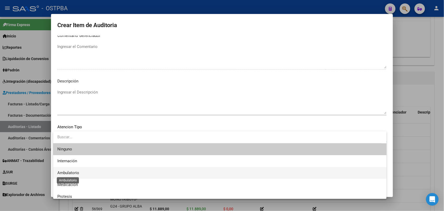
click at [75, 174] on span "Ambulatorio" at bounding box center [68, 172] width 22 height 5
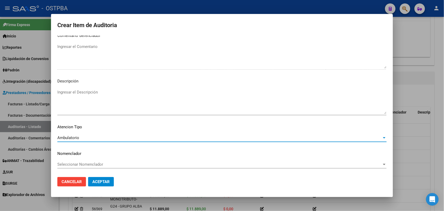
click at [96, 179] on span "Aceptar" at bounding box center [100, 181] width 17 height 5
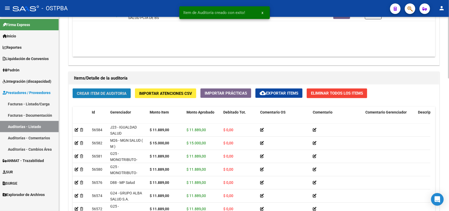
click at [114, 91] on span "Crear Item de Auditoria" at bounding box center [102, 93] width 50 height 5
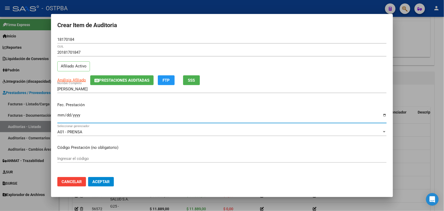
click at [59, 116] on input "Ingresar la fecha" at bounding box center [221, 117] width 329 height 8
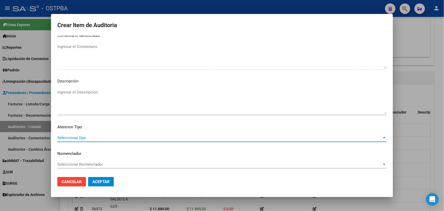
click at [69, 136] on span "Seleccionar tipo" at bounding box center [219, 137] width 324 height 5
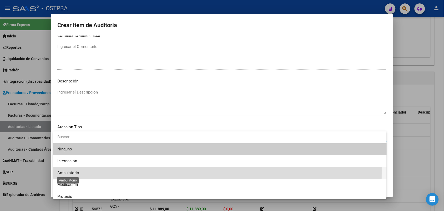
click at [74, 170] on span "Ambulatorio" at bounding box center [68, 172] width 22 height 5
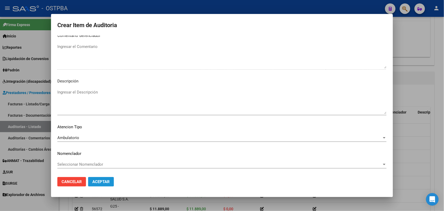
click at [100, 181] on span "Aceptar" at bounding box center [100, 181] width 17 height 5
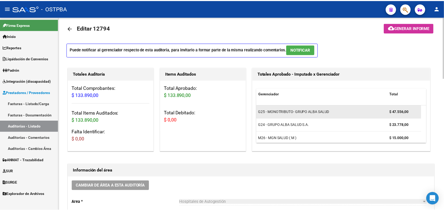
scroll to position [0, 0]
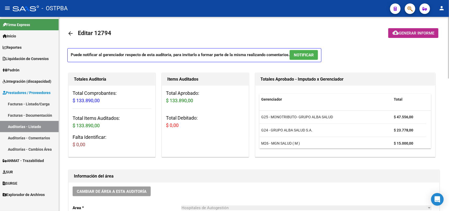
click at [409, 33] on span "Generar informe" at bounding box center [416, 33] width 35 height 5
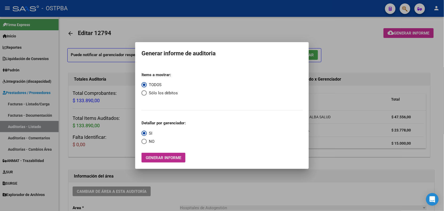
click at [168, 156] on span "Generar informe" at bounding box center [163, 157] width 35 height 5
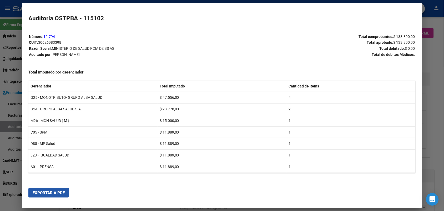
click at [57, 194] on span "Exportar a PDF" at bounding box center [49, 192] width 32 height 5
click at [433, 63] on div at bounding box center [222, 105] width 444 height 211
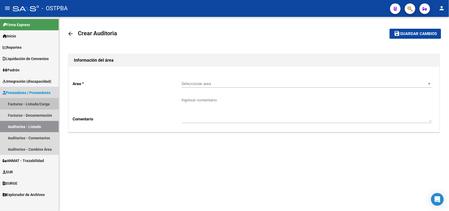
click at [46, 102] on link "Facturas - Listado/Carga" at bounding box center [29, 103] width 59 height 11
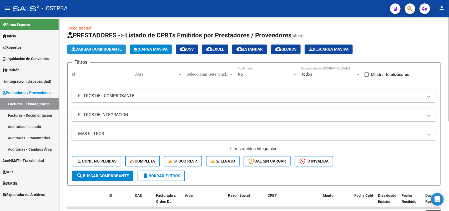
click at [101, 49] on span "Cargar Comprobante" at bounding box center [97, 49] width 50 height 5
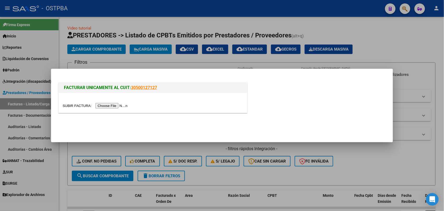
click at [119, 106] on input "file" at bounding box center [96, 106] width 67 height 6
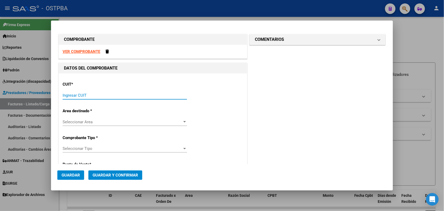
drag, startPoint x: 64, startPoint y: 97, endPoint x: 72, endPoint y: 96, distance: 8.4
click at [68, 96] on input "Ingresar CUIT" at bounding box center [125, 95] width 124 height 5
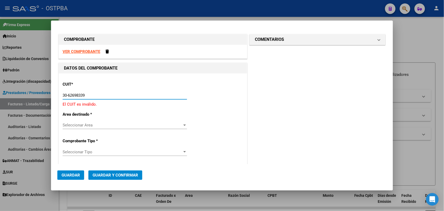
type input "30-62698339-8"
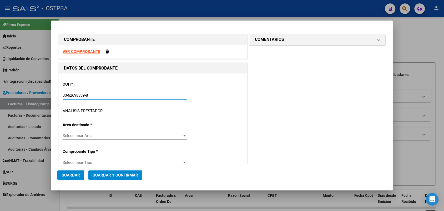
type input "157"
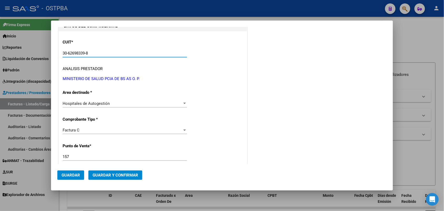
scroll to position [66, 0]
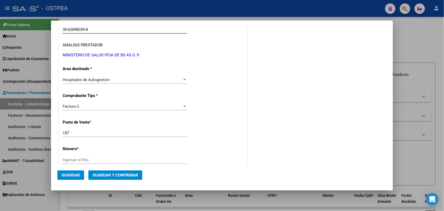
type input "30-62698339-8"
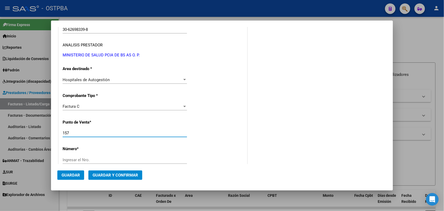
drag, startPoint x: 71, startPoint y: 133, endPoint x: 53, endPoint y: 135, distance: 18.1
click at [53, 135] on mat-dialog-content "COMPROBANTE VER COMPROBANTE DATOS DEL COMPROBANTE CUIT * 30-62698339-8 Ingresar…" at bounding box center [222, 95] width 342 height 137
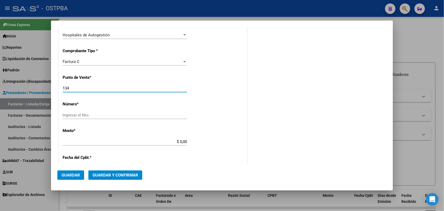
scroll to position [131, 0]
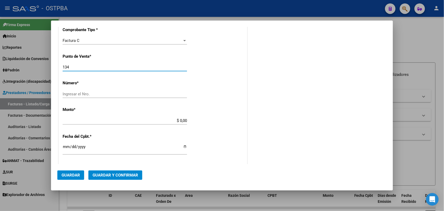
type input "134"
click at [75, 94] on input "Ingresar el Nro." at bounding box center [125, 93] width 124 height 5
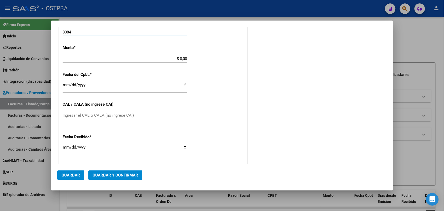
scroll to position [197, 0]
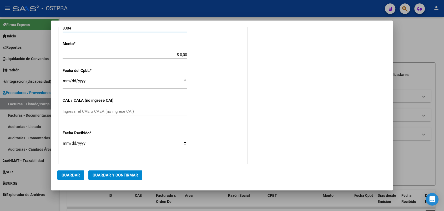
type input "8384"
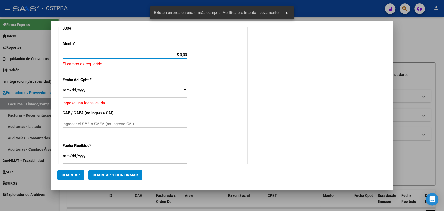
scroll to position [154, 0]
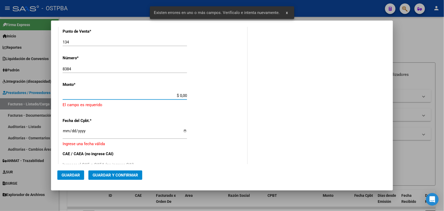
drag, startPoint x: 171, startPoint y: 55, endPoint x: 199, endPoint y: 55, distance: 27.9
click at [199, 55] on div "CUIT * 30-62698339-8 Ingresar CUIT ANALISIS PRESTADOR MINISTERIO DE SALUD PCIA …" at bounding box center [153, 109] width 188 height 385
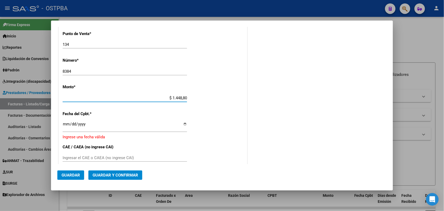
type input "$ 14.488,00"
click at [66, 125] on input "Ingresar la fecha" at bounding box center [125, 126] width 124 height 8
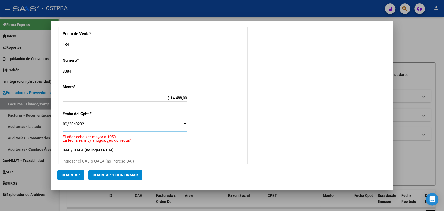
type input "[DATE]"
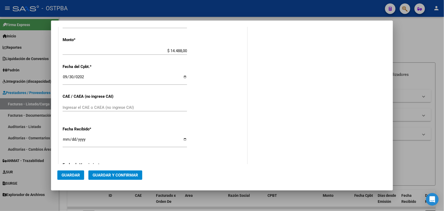
scroll to position [220, 0]
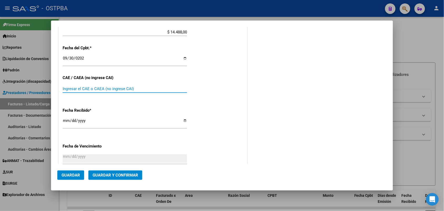
click at [77, 89] on input "Ingresar el CAE o CAEA (no ingrese CAI)" at bounding box center [125, 88] width 124 height 5
type input "75398043006195"
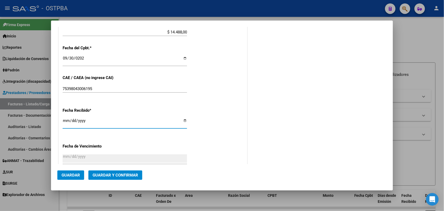
click at [66, 120] on input "[DATE]" at bounding box center [125, 122] width 124 height 8
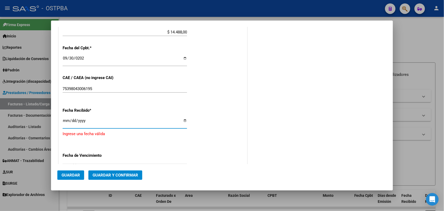
type input "[DATE]"
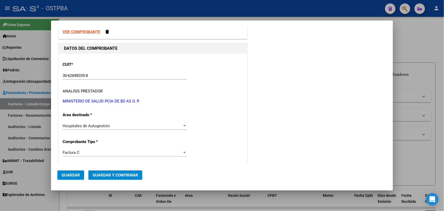
scroll to position [0, 0]
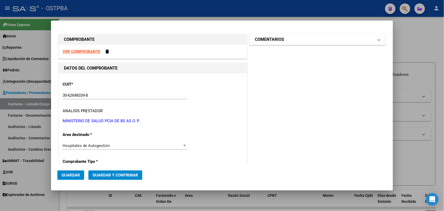
click at [378, 40] on span at bounding box center [379, 39] width 2 height 6
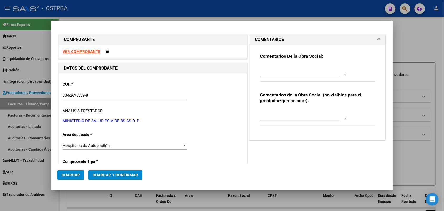
click at [275, 71] on textarea at bounding box center [303, 70] width 87 height 11
type textarea "HR 127098"
click at [72, 174] on span "Guardar" at bounding box center [71, 174] width 18 height 5
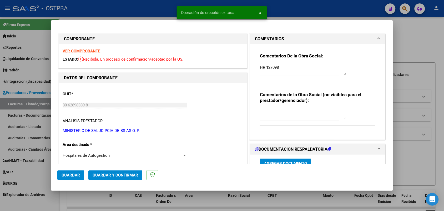
type input "2025-11-29"
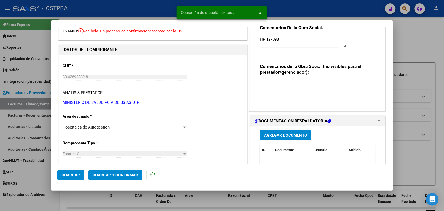
scroll to position [66, 0]
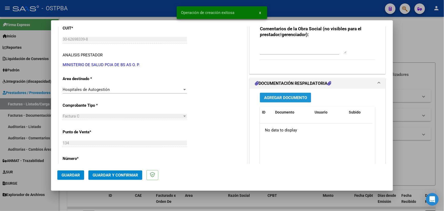
click at [282, 98] on span "Agregar Documento" at bounding box center [285, 97] width 43 height 5
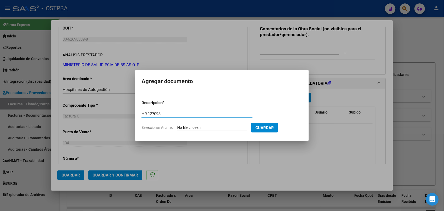
type input "HR 127098"
click at [183, 127] on input "Seleccionar Archivo" at bounding box center [212, 127] width 70 height 5
type input "C:\fakepath\HR 127098.pdf"
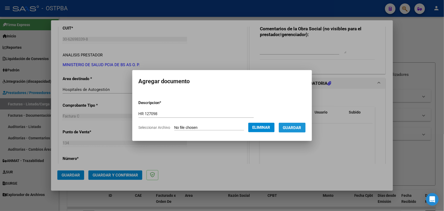
click at [299, 127] on span "Guardar" at bounding box center [292, 127] width 18 height 5
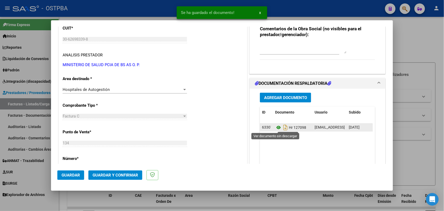
click at [276, 127] on icon at bounding box center [278, 127] width 7 height 6
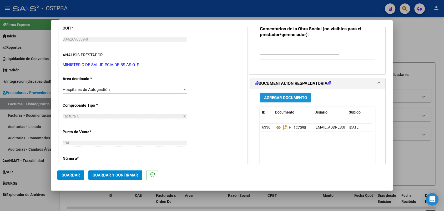
click at [271, 100] on button "Agregar Documento" at bounding box center [285, 98] width 51 height 10
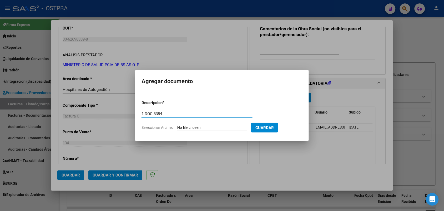
type input "1 DOC 8384"
click at [180, 128] on input "Seleccionar Archivo" at bounding box center [212, 127] width 70 height 5
type input "C:\fakepath\1 DOC 8384.pdf"
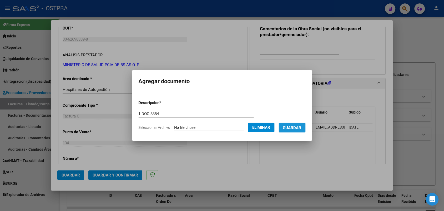
click at [300, 125] on span "Guardar" at bounding box center [292, 127] width 18 height 5
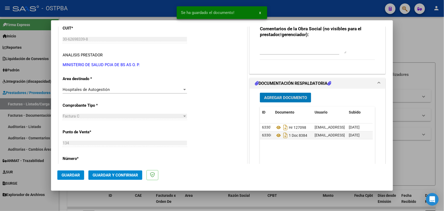
click at [277, 94] on button "Agregar Documento" at bounding box center [285, 98] width 51 height 10
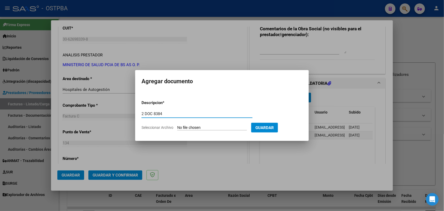
type input "2 DOC 8384"
click at [180, 127] on input "Seleccionar Archivo" at bounding box center [212, 127] width 70 height 5
type input "C:\fakepath\2 DOC 8384.pdf"
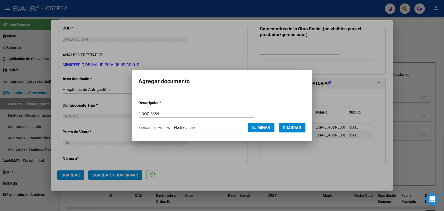
click at [295, 125] on span "Guardar" at bounding box center [292, 127] width 18 height 5
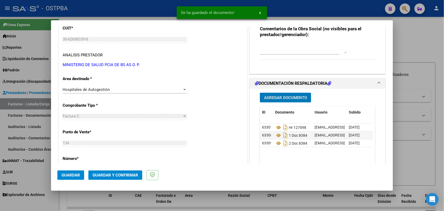
click at [274, 98] on span "Agregar Documento" at bounding box center [285, 97] width 43 height 5
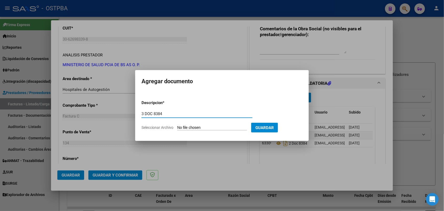
type input "3 DOC 8384"
click at [186, 127] on input "Seleccionar Archivo" at bounding box center [212, 127] width 70 height 5
type input "C:\fakepath\3 DOC 8384.pdf"
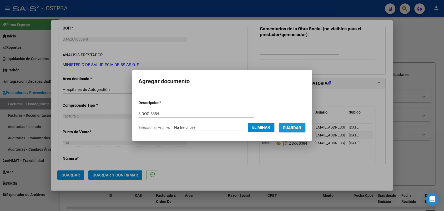
click at [298, 129] on span "Guardar" at bounding box center [292, 127] width 18 height 5
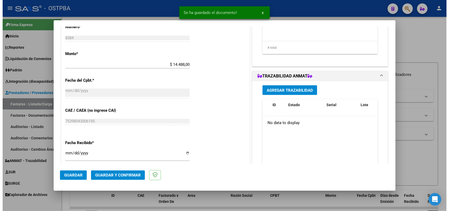
scroll to position [131, 0]
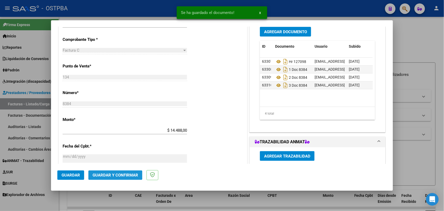
click at [110, 174] on span "Guardar y Confirmar" at bounding box center [115, 174] width 45 height 5
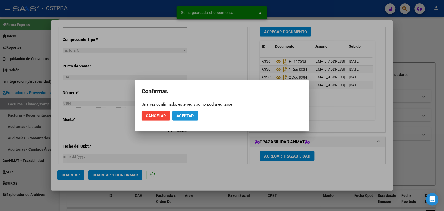
click at [186, 118] on button "Aceptar" at bounding box center [185, 115] width 26 height 9
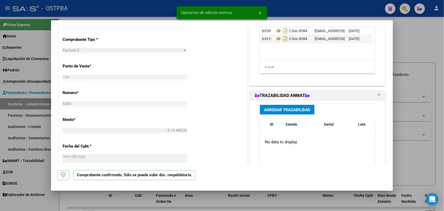
click at [39, 141] on div at bounding box center [222, 105] width 444 height 211
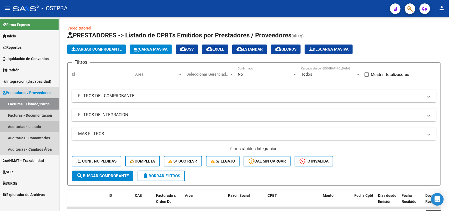
click at [39, 127] on link "Auditorías - Listado" at bounding box center [29, 126] width 59 height 11
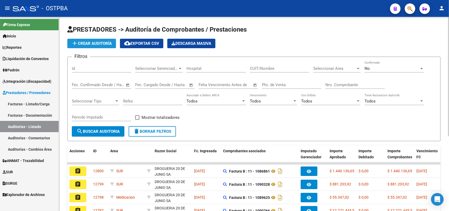
click at [110, 45] on button "add Crear Auditoría" at bounding box center [91, 43] width 49 height 9
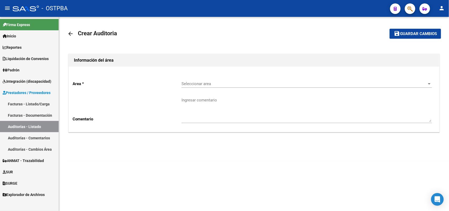
click at [201, 86] on span "Seleccionar area" at bounding box center [304, 83] width 246 height 5
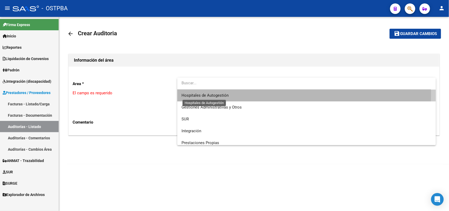
click at [197, 94] on span "Hospitales de Autogestión" at bounding box center [204, 95] width 47 height 5
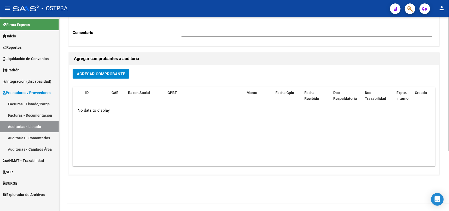
scroll to position [87, 0]
click at [94, 72] on span "Agregar Comprobante" at bounding box center [101, 73] width 48 height 5
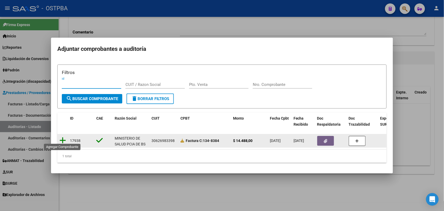
click at [64, 136] on icon at bounding box center [62, 139] width 7 height 7
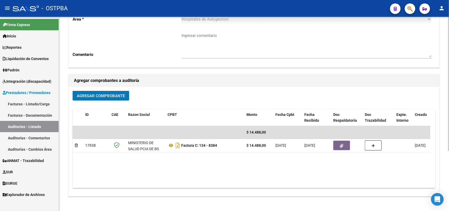
scroll to position [0, 0]
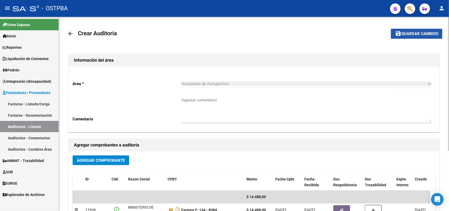
click at [417, 32] on span "Guardar cambios" at bounding box center [419, 34] width 37 height 5
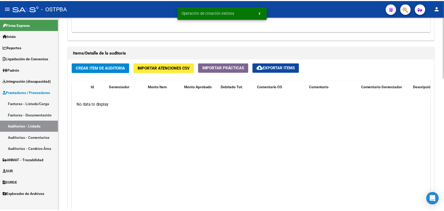
scroll to position [361, 0]
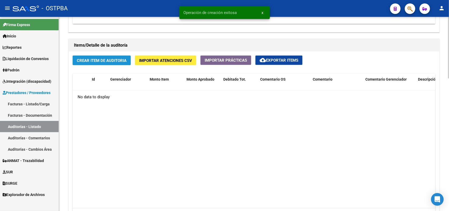
click at [108, 59] on span "Crear Item de Auditoria" at bounding box center [102, 60] width 50 height 5
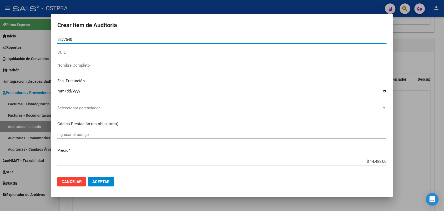
type input "52775409"
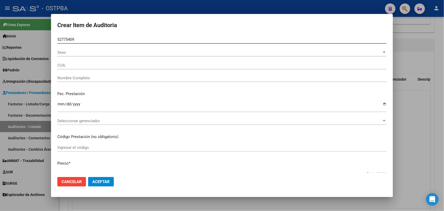
type input "27527754092"
type input "MARTINEZ FIGUEREDO ARACELI IAN"
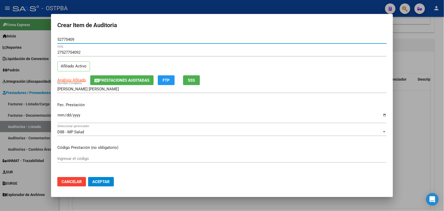
type input "52775409"
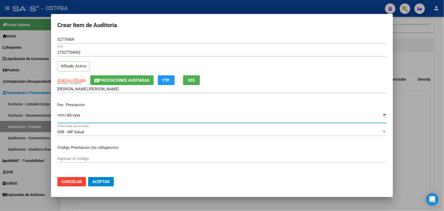
click at [62, 116] on input "Ingresar la fecha" at bounding box center [221, 117] width 329 height 8
type input "2025-03-17"
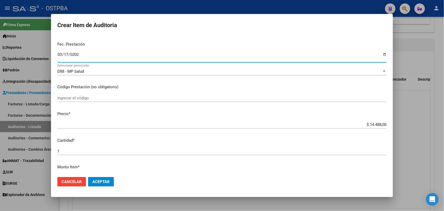
scroll to position [66, 0]
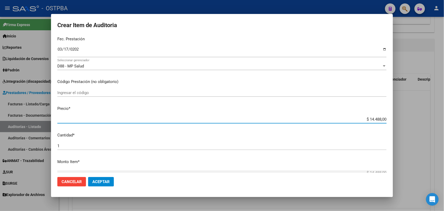
drag, startPoint x: 360, startPoint y: 119, endPoint x: 401, endPoint y: 118, distance: 41.0
click at [401, 118] on div "Crear Item de Auditoria 52775409 Nro Documento 27527754092 CUIL Afiliado Activo…" at bounding box center [222, 105] width 444 height 211
type input "$ 0,07"
type input "$ 0,72"
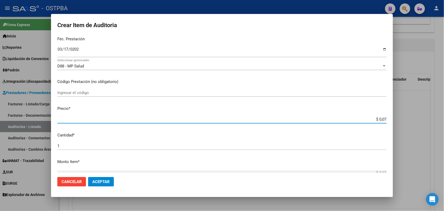
type input "$ 0,72"
type input "$ 7,24"
type input "$ 72,44"
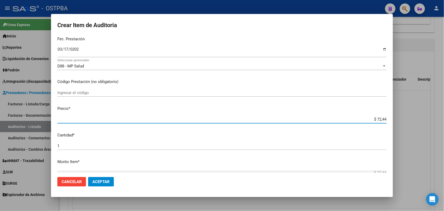
type input "$ 724,40"
type input "$ 7.244,00"
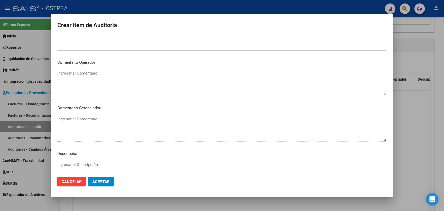
scroll to position [329, 0]
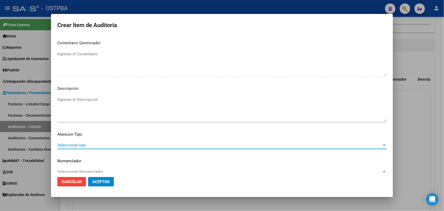
click at [80, 145] on span "Seleccionar tipo" at bounding box center [219, 144] width 324 height 5
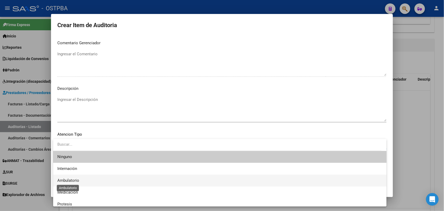
click at [75, 179] on span "Ambulatorio" at bounding box center [68, 180] width 22 height 5
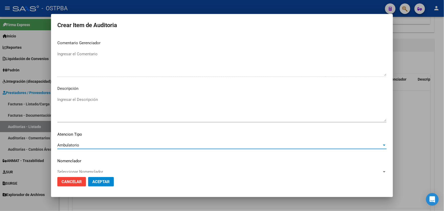
click at [104, 182] on span "Aceptar" at bounding box center [100, 181] width 17 height 5
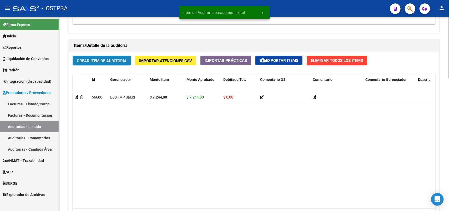
click at [116, 59] on span "Crear Item de Auditoria" at bounding box center [102, 60] width 50 height 5
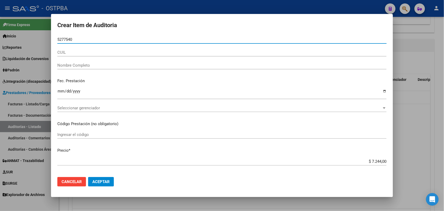
type input "52775409"
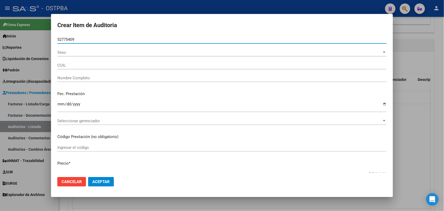
type input "27527754092"
type input "MARTINEZ FIGUEREDO ARACELI IAN"
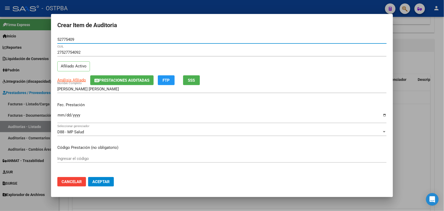
type input "52775409"
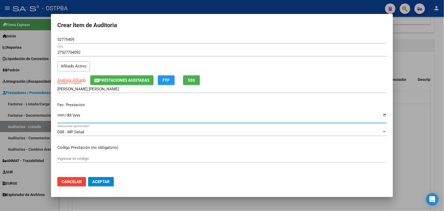
click at [61, 115] on input "Ingresar la fecha" at bounding box center [221, 117] width 329 height 8
type input "2025-04-16"
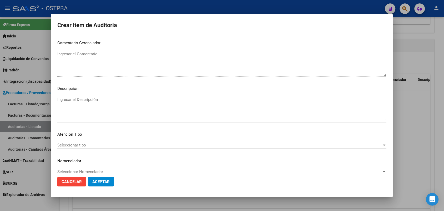
click at [80, 145] on span "Seleccionar tipo" at bounding box center [219, 144] width 324 height 5
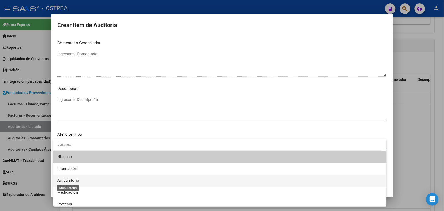
click at [72, 180] on span "Ambulatorio" at bounding box center [68, 180] width 22 height 5
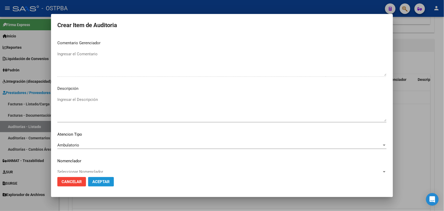
click at [103, 179] on span "Aceptar" at bounding box center [100, 181] width 17 height 5
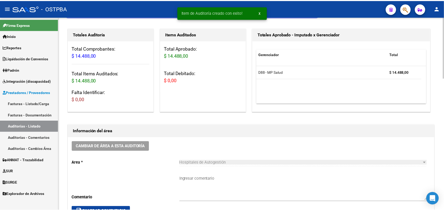
scroll to position [0, 0]
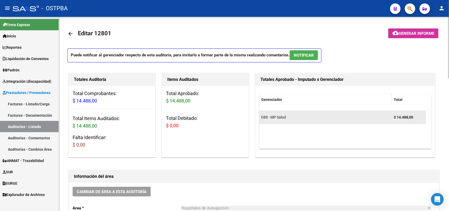
drag, startPoint x: 412, startPoint y: 98, endPoint x: 385, endPoint y: 113, distance: 31.3
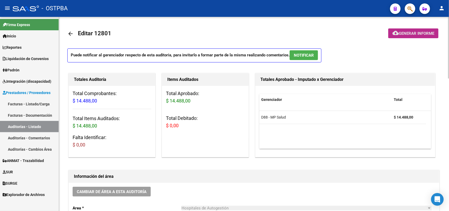
drag, startPoint x: 385, startPoint y: 113, endPoint x: 409, endPoint y: 32, distance: 84.7
click at [409, 32] on span "Generar informe" at bounding box center [416, 33] width 35 height 5
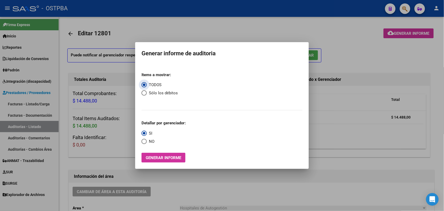
click at [171, 157] on span "Generar informe" at bounding box center [163, 157] width 35 height 5
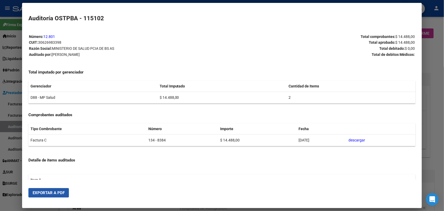
click at [57, 192] on span "Exportar a PDF" at bounding box center [49, 192] width 32 height 5
click at [432, 46] on div at bounding box center [222, 105] width 444 height 211
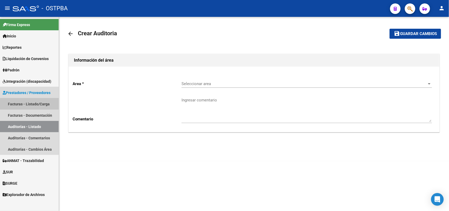
click at [33, 104] on link "Facturas - Listado/Carga" at bounding box center [29, 103] width 59 height 11
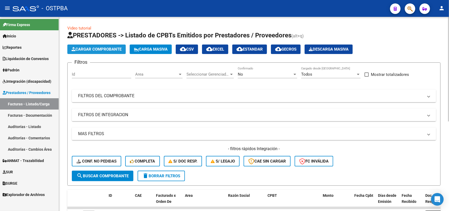
click at [104, 49] on span "Cargar Comprobante" at bounding box center [97, 49] width 50 height 5
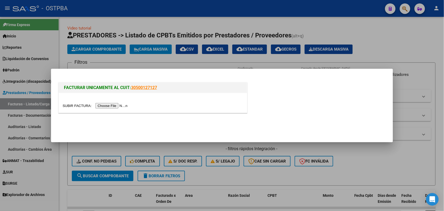
click at [108, 105] on input "file" at bounding box center [96, 106] width 67 height 6
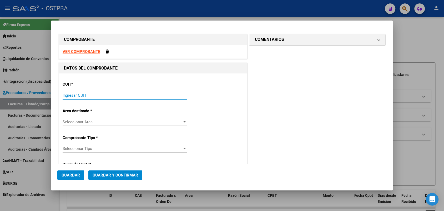
click at [71, 96] on input "Ingresar CUIT" at bounding box center [125, 95] width 124 height 5
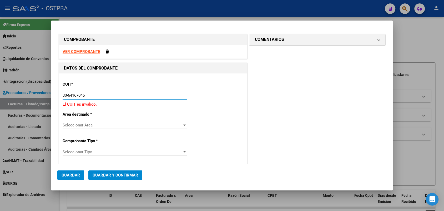
type input "30-64167046-0"
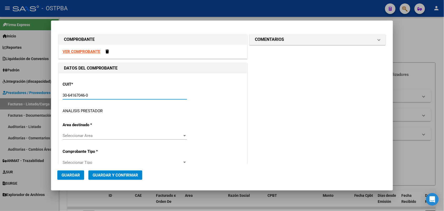
type input "2"
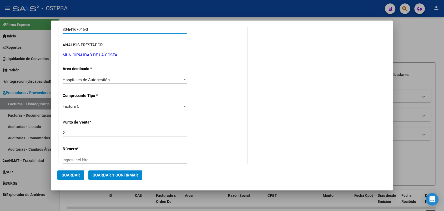
scroll to position [99, 0]
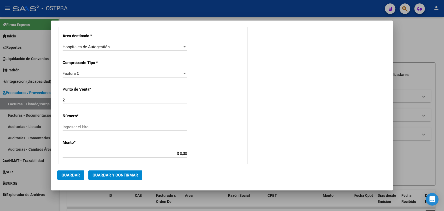
type input "30-64167046-0"
drag, startPoint x: 66, startPoint y: 99, endPoint x: 58, endPoint y: 100, distance: 7.8
click at [58, 100] on div "DATOS DEL COMPROBANTE CUIT * 30-64167046-0 Ingresar CUIT ANALISIS PRESTADOR MUN…" at bounding box center [152, 156] width 189 height 384
type input "3"
click at [75, 127] on input "Ingresar el Nro." at bounding box center [125, 126] width 124 height 5
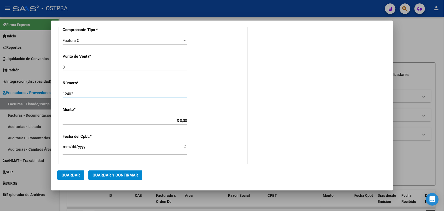
scroll to position [164, 0]
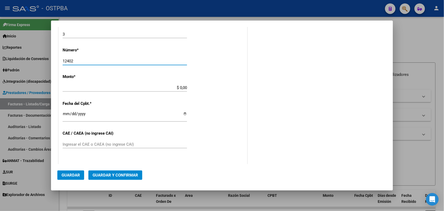
type input "12402"
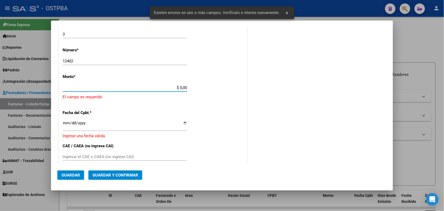
scroll to position [154, 0]
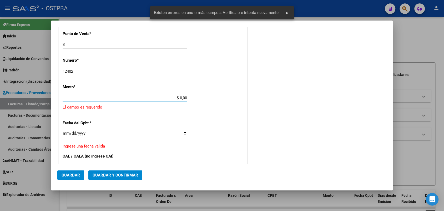
drag, startPoint x: 174, startPoint y: 86, endPoint x: 204, endPoint y: 84, distance: 30.0
click at [204, 84] on div "CUIT * 30-64167046-0 Ingresar CUIT ANALISIS PRESTADOR MUNICIPALIDAD DE LA COSTA…" at bounding box center [153, 111] width 188 height 385
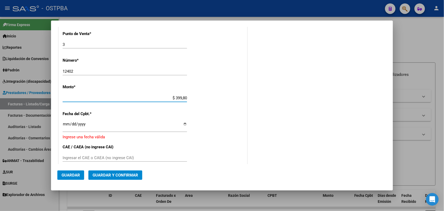
type input "$ 3.998,00"
click at [67, 126] on input "Ingresar la fecha" at bounding box center [125, 126] width 124 height 8
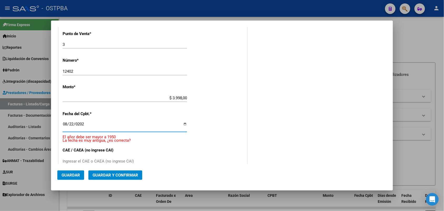
type input "2025-08-22"
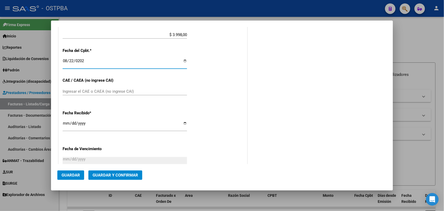
scroll to position [220, 0]
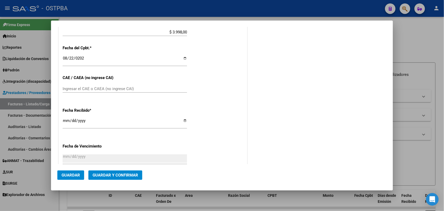
click at [72, 86] on div "Ingresar el CAE o CAEA (no ingrese CAI)" at bounding box center [125, 89] width 124 height 8
click at [65, 122] on input "[DATE]" at bounding box center [125, 122] width 124 height 8
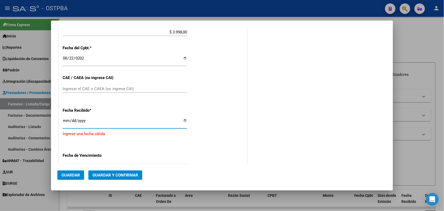
type input "[DATE]"
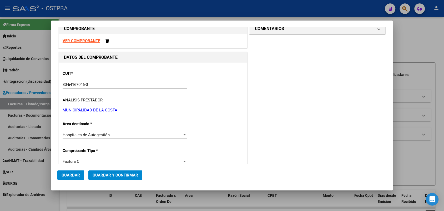
scroll to position [0, 0]
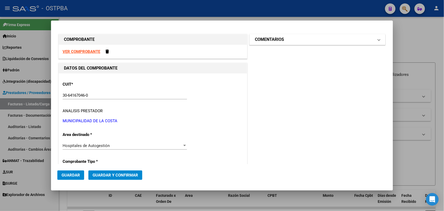
click at [375, 39] on mat-expansion-panel-header "COMENTARIOS" at bounding box center [317, 39] width 136 height 11
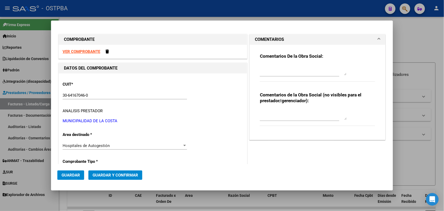
click at [260, 71] on textarea at bounding box center [303, 70] width 87 height 11
type textarea "HR 127099"
click at [71, 171] on button "Guardar" at bounding box center [70, 174] width 27 height 9
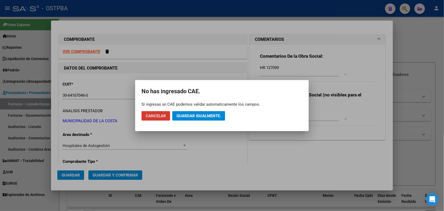
click at [210, 117] on span "Guardar igualmente." at bounding box center [198, 115] width 44 height 5
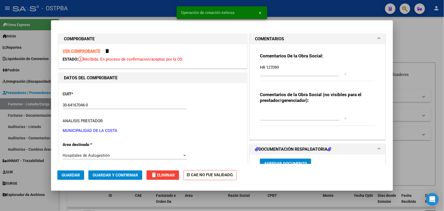
type input "2025-09-21"
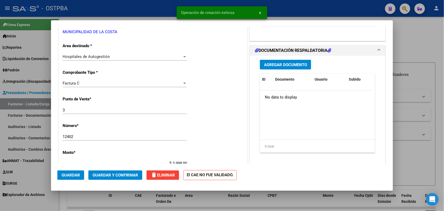
click at [282, 63] on span "Agregar Documento" at bounding box center [285, 64] width 43 height 5
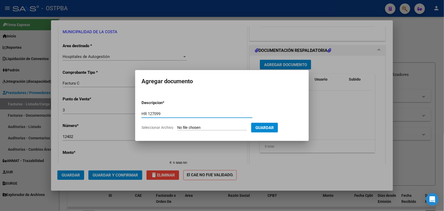
type input "HR 127099"
click at [182, 128] on input "Seleccionar Archivo" at bounding box center [212, 127] width 70 height 5
type input "C:\fakepath\HR 127099.pdf"
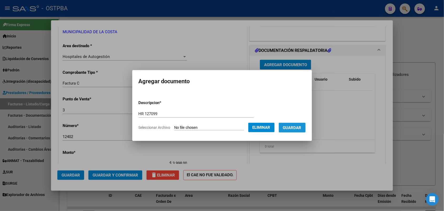
click at [298, 125] on span "Guardar" at bounding box center [292, 127] width 18 height 5
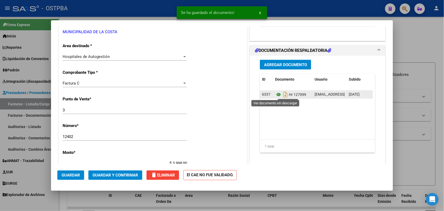
click at [275, 94] on icon at bounding box center [278, 94] width 7 height 6
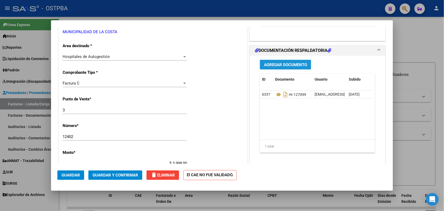
click at [268, 63] on span "Agregar Documento" at bounding box center [285, 64] width 43 height 5
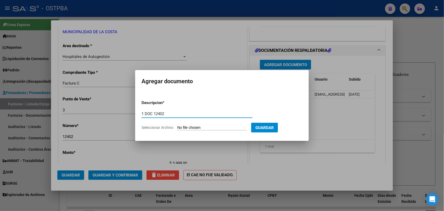
type input "1 DOC 12402"
click at [183, 129] on input "Seleccionar Archivo" at bounding box center [212, 127] width 70 height 5
type input "C:\fakepath\1 DOC 12402.pdf"
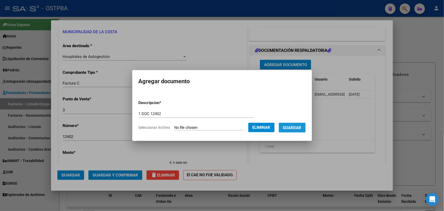
click at [293, 129] on span "Guardar" at bounding box center [292, 127] width 18 height 5
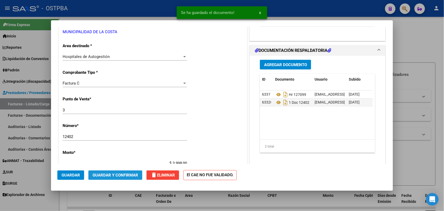
click at [115, 173] on span "Guardar y Confirmar" at bounding box center [115, 174] width 45 height 5
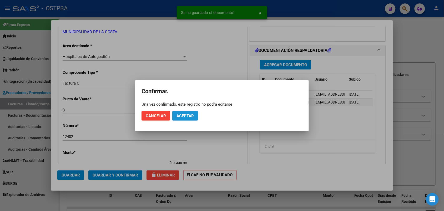
click at [187, 115] on span "Aceptar" at bounding box center [184, 115] width 17 height 5
click at [201, 118] on span "Guardar igualmente." at bounding box center [198, 115] width 44 height 5
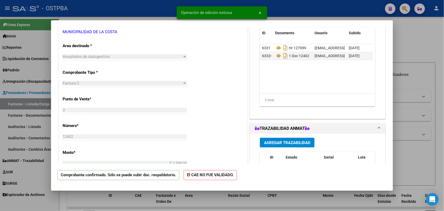
click at [26, 108] on div at bounding box center [222, 105] width 444 height 211
type input "$ 0,00"
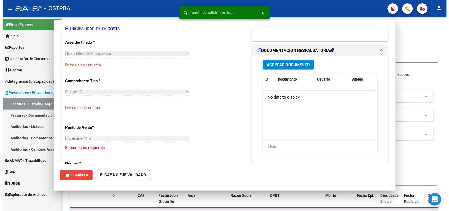
scroll to position [95, 0]
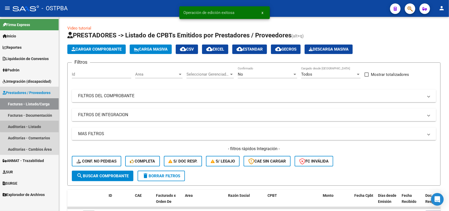
click at [29, 126] on link "Auditorías - Listado" at bounding box center [29, 126] width 59 height 11
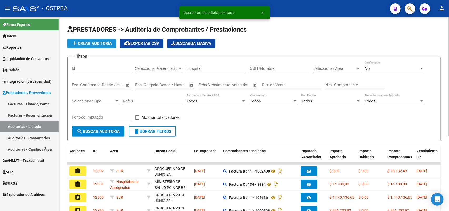
click at [101, 40] on button "add Crear Auditoría" at bounding box center [91, 43] width 49 height 9
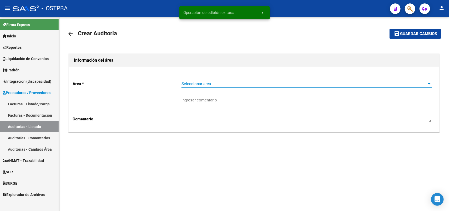
click at [181, 84] on span "Seleccionar area" at bounding box center [304, 83] width 246 height 5
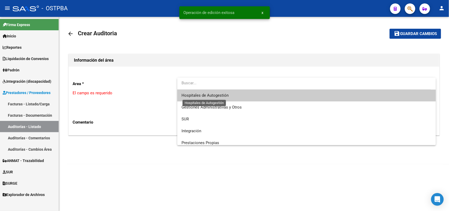
click at [200, 97] on span "Hospitales de Autogestión" at bounding box center [204, 95] width 47 height 5
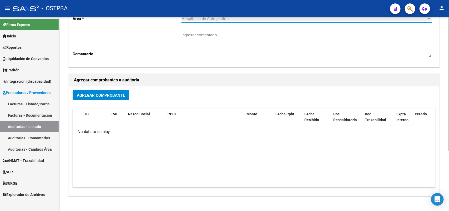
scroll to position [66, 0]
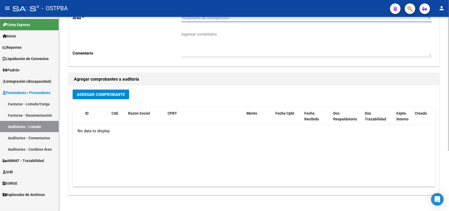
click at [108, 96] on button "Agregar Comprobante" at bounding box center [101, 94] width 57 height 10
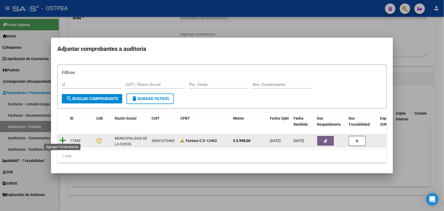
click at [64, 136] on icon at bounding box center [62, 139] width 7 height 7
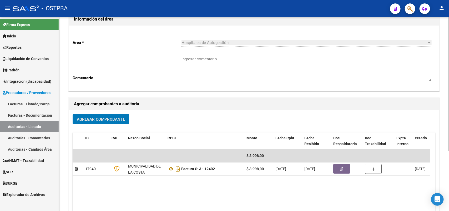
scroll to position [0, 0]
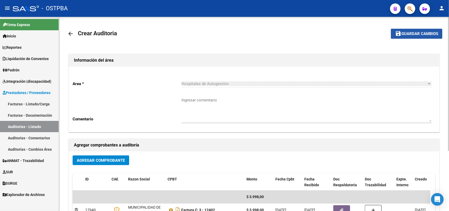
click at [424, 32] on span "Guardar cambios" at bounding box center [419, 34] width 37 height 5
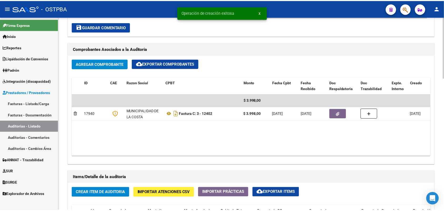
scroll to position [329, 0]
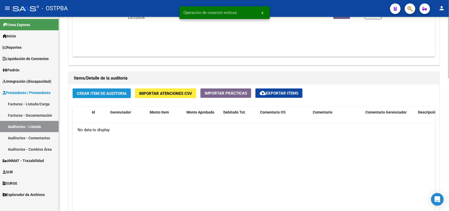
click at [108, 92] on span "Crear Item de Auditoria" at bounding box center [102, 93] width 50 height 5
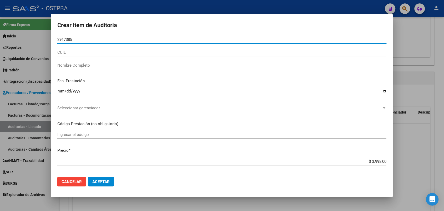
type input "29173857"
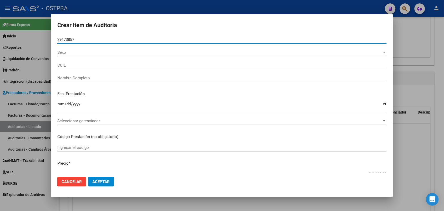
type input "27291738570"
type input "GONZALEZ SILVANA BEATRIZ -"
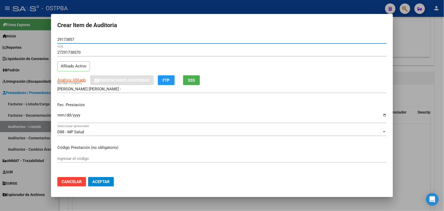
type input "29173857"
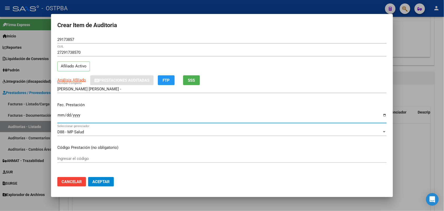
click at [60, 116] on input "Ingresar la fecha" at bounding box center [221, 117] width 329 height 8
type input "2025-06-05"
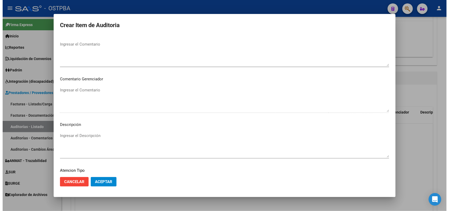
scroll to position [336, 0]
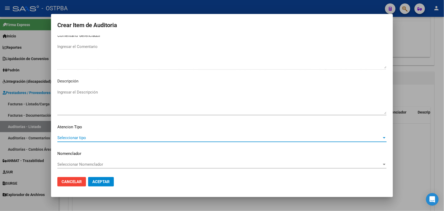
click at [78, 136] on span "Seleccionar tipo" at bounding box center [219, 137] width 324 height 5
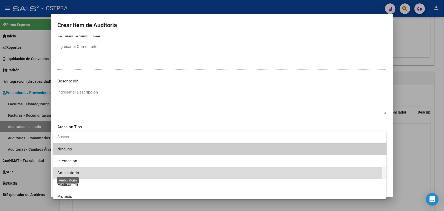
click at [76, 173] on span "Ambulatorio" at bounding box center [68, 172] width 22 height 5
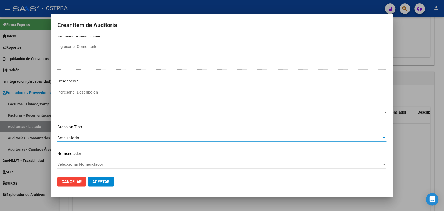
click at [106, 181] on span "Aceptar" at bounding box center [100, 181] width 17 height 5
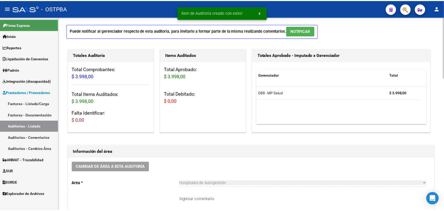
scroll to position [0, 0]
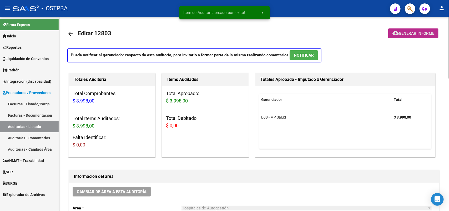
click at [406, 32] on span "Generar informe" at bounding box center [416, 33] width 35 height 5
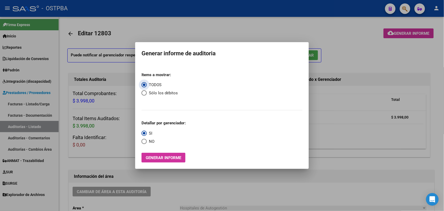
click at [155, 157] on span "Generar informe" at bounding box center [163, 157] width 35 height 5
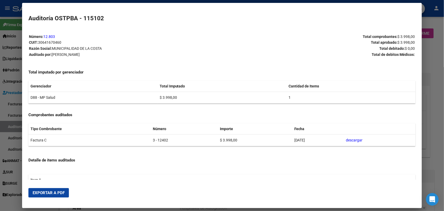
click at [55, 192] on span "Exportar a PDF" at bounding box center [49, 192] width 32 height 5
click at [433, 45] on div at bounding box center [222, 105] width 444 height 211
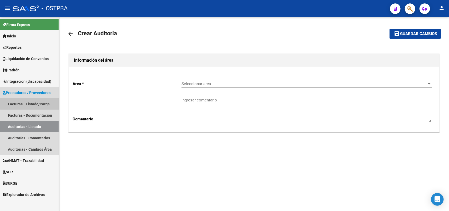
click at [41, 103] on link "Facturas - Listado/Carga" at bounding box center [29, 103] width 59 height 11
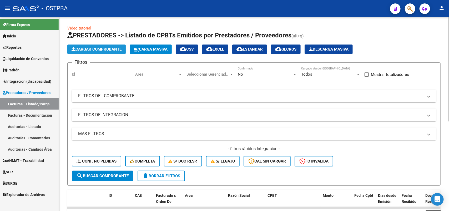
click at [109, 49] on span "Cargar Comprobante" at bounding box center [97, 49] width 50 height 5
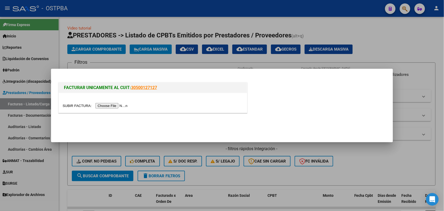
click at [109, 106] on input "file" at bounding box center [96, 106] width 67 height 6
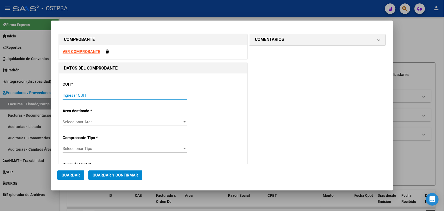
click at [71, 96] on input "Ingresar CUIT" at bounding box center [125, 95] width 124 height 5
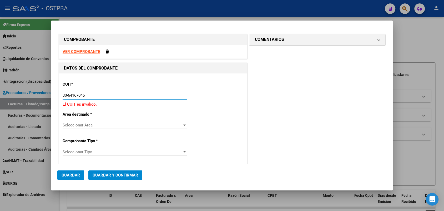
type input "30-64167046-0"
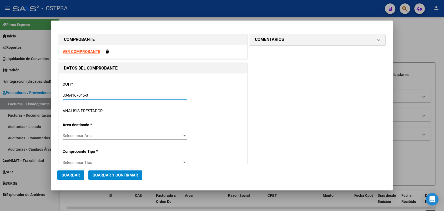
type input "3"
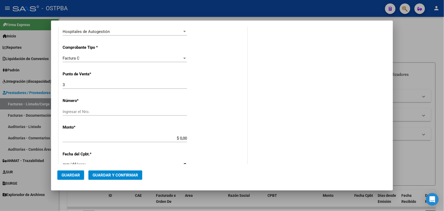
scroll to position [131, 0]
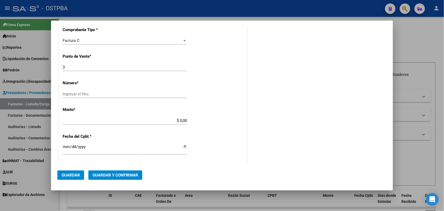
type input "30-64167046-0"
drag, startPoint x: 67, startPoint y: 68, endPoint x: 47, endPoint y: 68, distance: 20.2
click at [47, 68] on div "COMPROBANTE VER COMPROBANTE DATOS DEL COMPROBANTE CUIT * 30-64167046-0 Ingresar…" at bounding box center [222, 105] width 444 height 211
type input "2"
drag, startPoint x: 64, startPoint y: 94, endPoint x: 127, endPoint y: 90, distance: 62.7
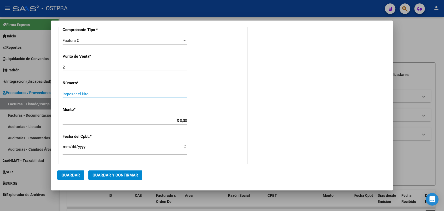
click at [65, 94] on input "Ingresar el Nro." at bounding box center [125, 93] width 124 height 5
type input "23970"
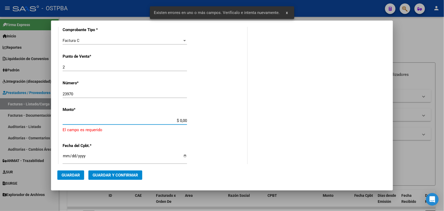
scroll to position [154, 0]
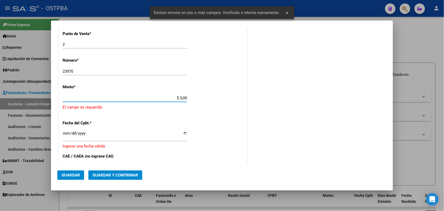
drag, startPoint x: 170, startPoint y: 121, endPoint x: 216, endPoint y: 120, distance: 45.2
click at [216, 120] on div "CUIT * 30-64167046-0 Ingresar CUIT ANALISIS PRESTADOR MUNICIPALIDAD DE LA [PERS…" at bounding box center [153, 111] width 188 height 385
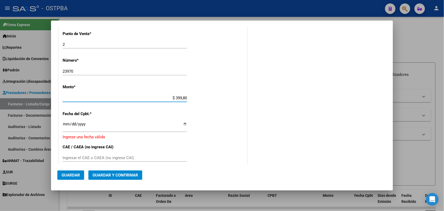
type input "$ 3.998,00"
click at [66, 125] on input "Ingresar la fecha" at bounding box center [125, 126] width 124 height 8
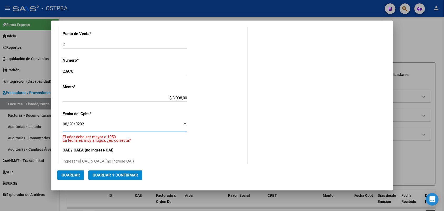
type input "[DATE]"
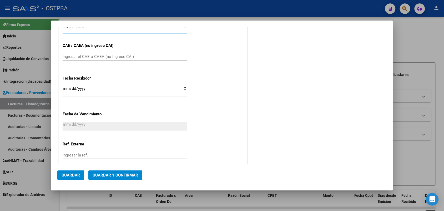
scroll to position [283, 0]
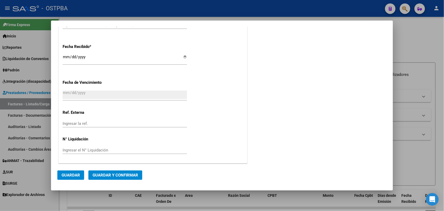
click at [64, 59] on input "[DATE]" at bounding box center [125, 59] width 124 height 8
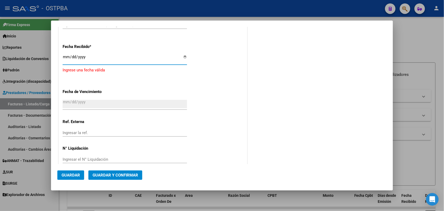
type input "[DATE]"
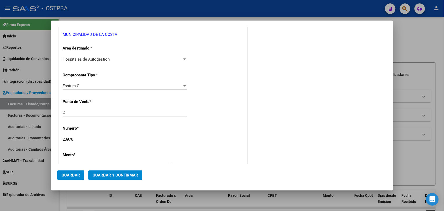
scroll to position [0, 0]
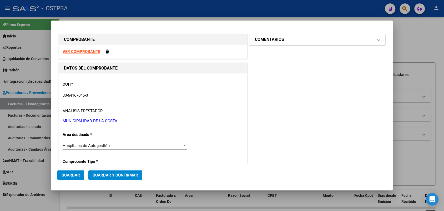
click at [378, 41] on span at bounding box center [379, 39] width 2 height 6
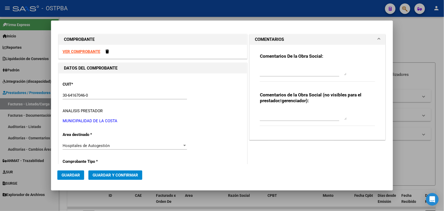
click at [273, 74] on textarea at bounding box center [303, 70] width 87 height 11
type textarea "HR 127100"
click at [73, 175] on span "Guardar" at bounding box center [71, 174] width 18 height 5
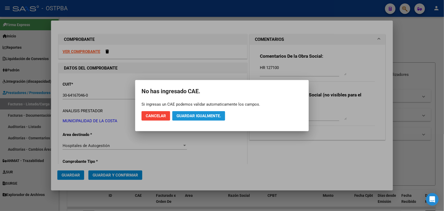
click at [211, 116] on span "Guardar igualmente." at bounding box center [198, 115] width 44 height 5
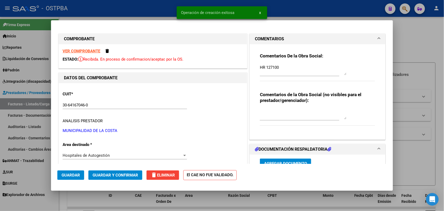
type input "[DATE]"
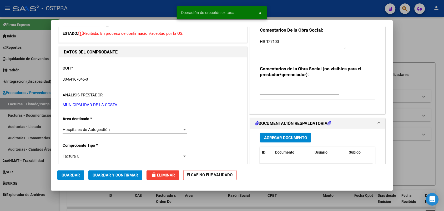
scroll to position [66, 0]
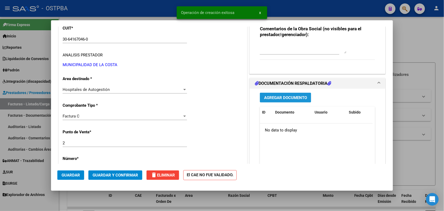
click at [284, 99] on span "Agregar Documento" at bounding box center [285, 97] width 43 height 5
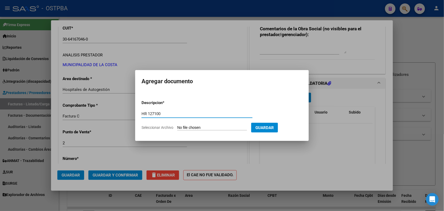
type input "HR 127100"
click at [182, 127] on input "Seleccionar Archivo" at bounding box center [212, 127] width 70 height 5
type input "C:\fakepath\HR 127100.pdf"
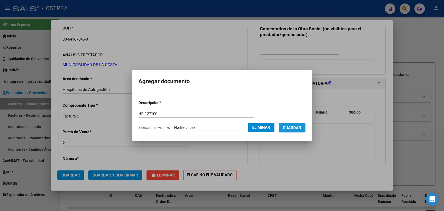
click at [296, 126] on span "Guardar" at bounding box center [292, 127] width 18 height 5
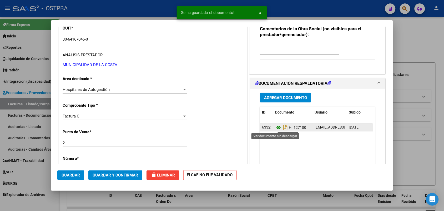
click at [275, 126] on icon at bounding box center [278, 127] width 7 height 6
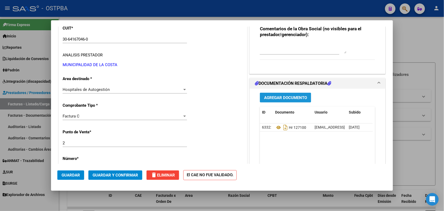
click at [281, 98] on span "Agregar Documento" at bounding box center [285, 97] width 43 height 5
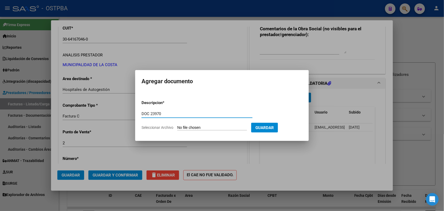
type input "DOC 23970"
click at [189, 129] on input "Seleccionar Archivo" at bounding box center [212, 127] width 70 height 5
type input "C:\fakepath\DOC 23970.pdf"
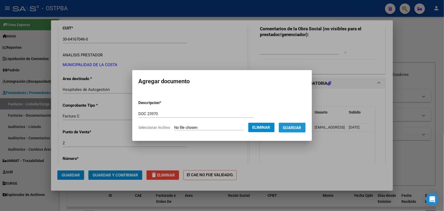
click at [300, 127] on span "Guardar" at bounding box center [292, 127] width 18 height 5
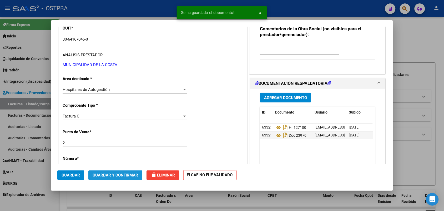
click at [114, 173] on span "Guardar y Confirmar" at bounding box center [115, 174] width 45 height 5
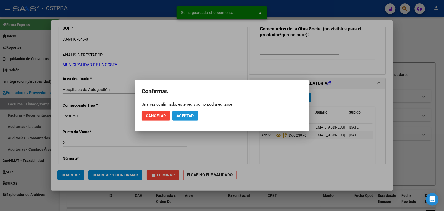
click at [187, 116] on span "Aceptar" at bounding box center [184, 115] width 17 height 5
click at [183, 115] on span "Guardar igualmente." at bounding box center [198, 115] width 44 height 5
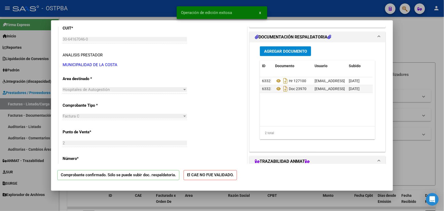
click at [25, 97] on div at bounding box center [222, 105] width 444 height 211
type input "$ 0,00"
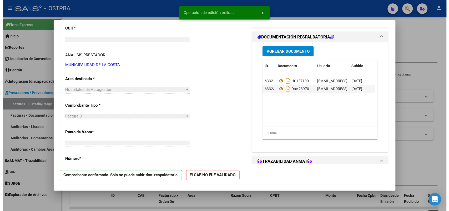
scroll to position [69, 0]
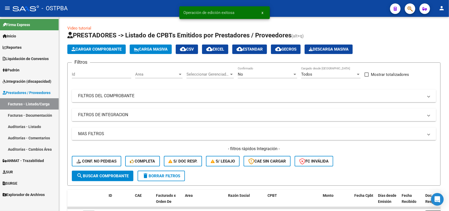
click at [27, 127] on link "Auditorías - Listado" at bounding box center [29, 126] width 59 height 11
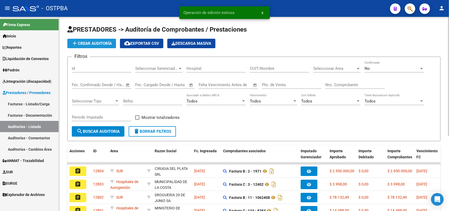
click at [99, 41] on span "add Crear Auditoría" at bounding box center [92, 43] width 40 height 5
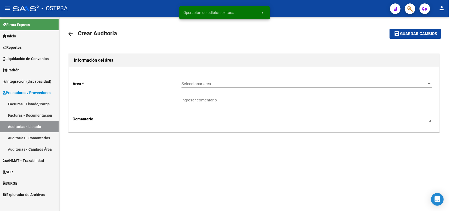
click at [193, 80] on div "Seleccionar area Seleccionar area" at bounding box center [306, 81] width 250 height 11
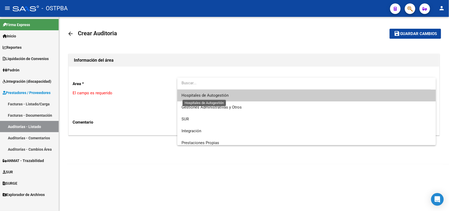
click at [224, 97] on span "Hospitales de Autogestión" at bounding box center [204, 95] width 47 height 5
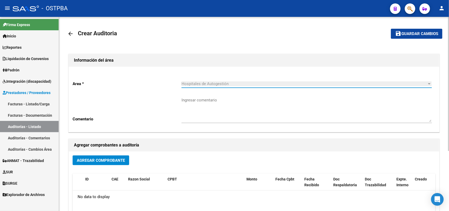
scroll to position [87, 0]
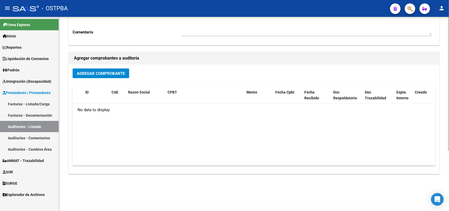
click at [101, 71] on span "Agregar Comprobante" at bounding box center [101, 73] width 48 height 5
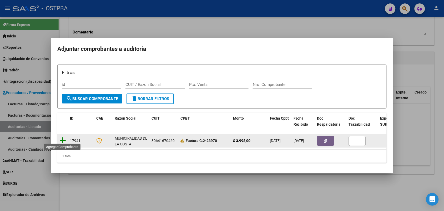
click at [62, 137] on icon at bounding box center [62, 139] width 7 height 7
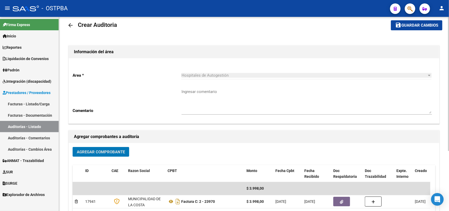
scroll to position [0, 0]
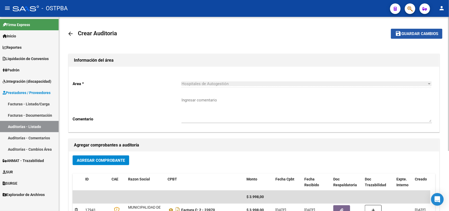
click at [416, 30] on button "save Guardar cambios" at bounding box center [417, 34] width 52 height 10
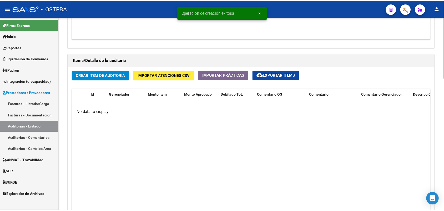
scroll to position [361, 0]
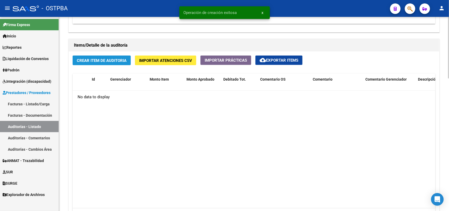
click at [96, 60] on span "Crear Item de Auditoria" at bounding box center [102, 60] width 50 height 5
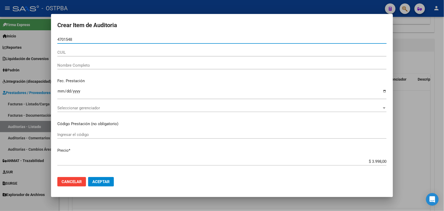
type input "47015485"
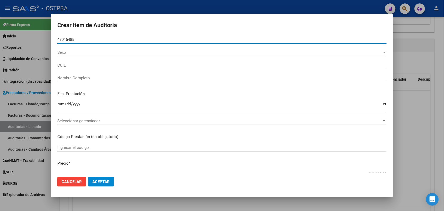
type input "27470154859"
type input "[PERSON_NAME] [PERSON_NAME]"
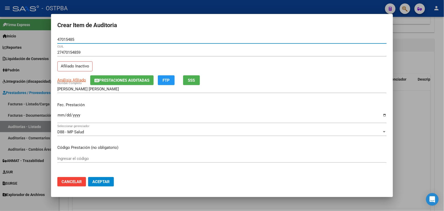
type input "47015485"
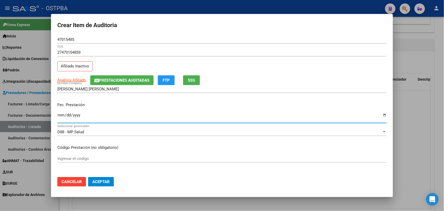
click at [60, 118] on input "Ingresar la fecha" at bounding box center [221, 117] width 329 height 8
type input "[DATE]"
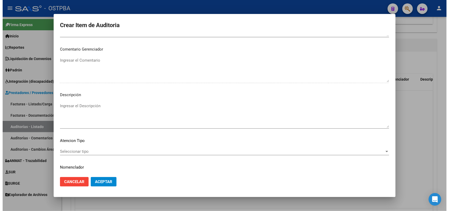
scroll to position [336, 0]
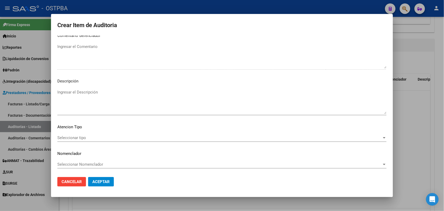
click at [81, 139] on span "Seleccionar tipo" at bounding box center [219, 137] width 324 height 5
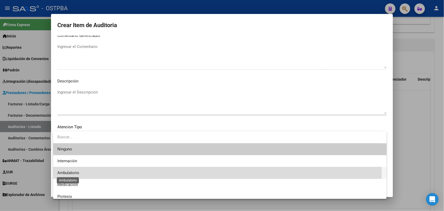
click at [76, 173] on span "Ambulatorio" at bounding box center [68, 172] width 22 height 5
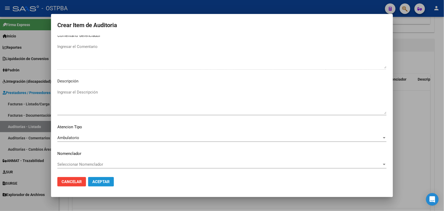
click at [95, 178] on button "Aceptar" at bounding box center [101, 181] width 26 height 9
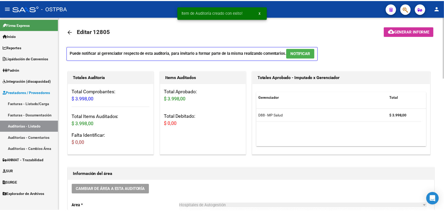
scroll to position [0, 0]
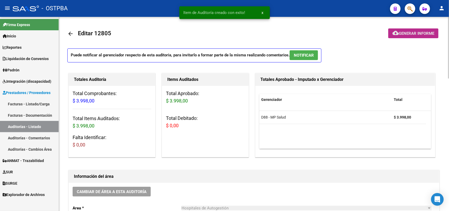
click at [417, 32] on span "Generar informe" at bounding box center [416, 33] width 35 height 5
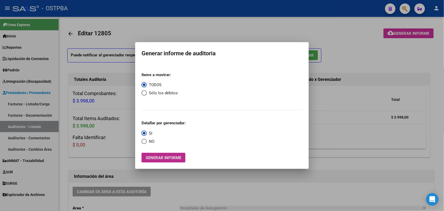
click at [164, 159] on span "Generar informe" at bounding box center [163, 157] width 35 height 5
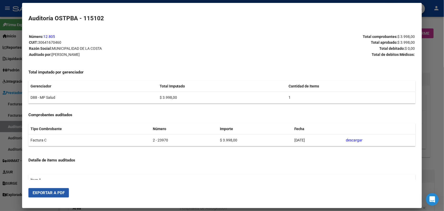
drag, startPoint x: 50, startPoint y: 191, endPoint x: 98, endPoint y: 171, distance: 51.5
click at [51, 191] on span "Exportar a PDF" at bounding box center [49, 192] width 32 height 5
click at [437, 69] on div at bounding box center [222, 105] width 444 height 211
